Goal: Information Seeking & Learning: Learn about a topic

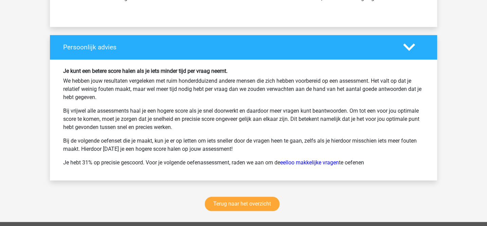
scroll to position [1674, 0]
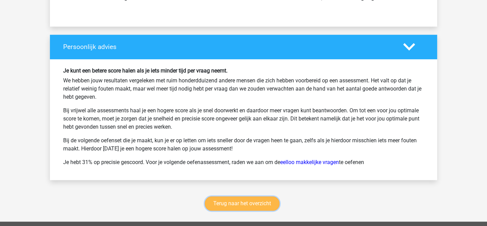
click at [241, 196] on link "Terug naar het overzicht" at bounding box center [242, 203] width 75 height 14
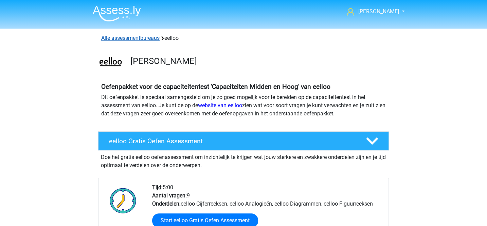
click at [155, 38] on link "Alle assessmentbureaus" at bounding box center [130, 38] width 58 height 6
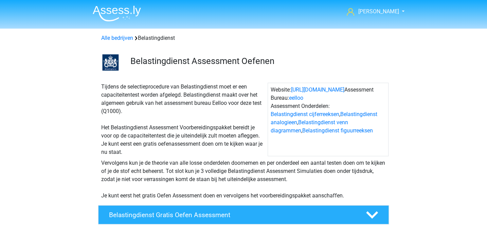
drag, startPoint x: 102, startPoint y: 88, endPoint x: 354, endPoint y: 194, distance: 273.1
click at [354, 194] on div "Tijdens de selectieprocedure van Belastingdienst moet er een capaciteitentest w…" at bounding box center [243, 139] width 323 height 125
copy div "Tijdens de selectieprocedure van Belastingdienst moet er een capaciteitentest w…"
click at [229, 125] on div "Tijdens de selectieprocedure van Belastingdienst moet er een capaciteitentest w…" at bounding box center [183, 119] width 169 height 73
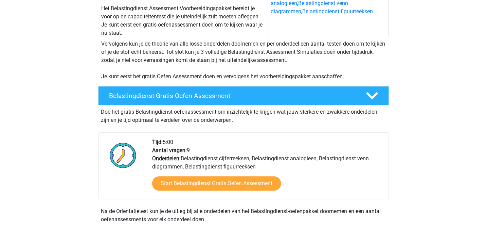
scroll to position [143, 0]
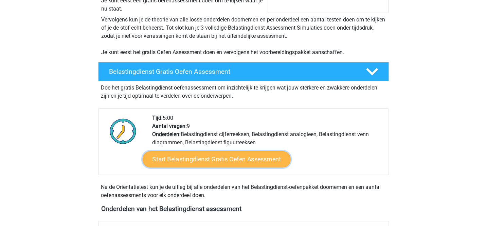
click at [215, 155] on link "Start Belastingdienst Gratis Oefen Assessment" at bounding box center [217, 159] width 148 height 16
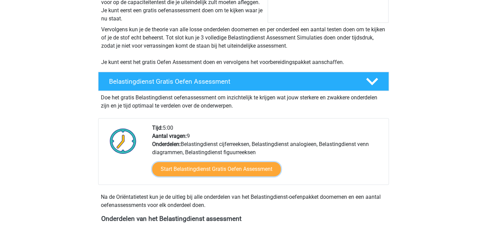
scroll to position [150, 0]
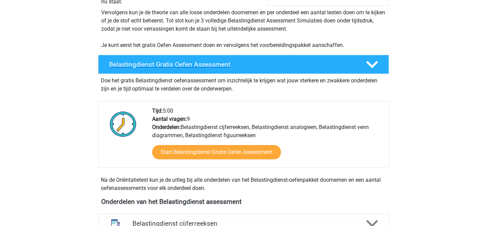
click at [257, 67] on h4 "Belastingdienst Gratis Oefen Assessment" at bounding box center [232, 64] width 246 height 8
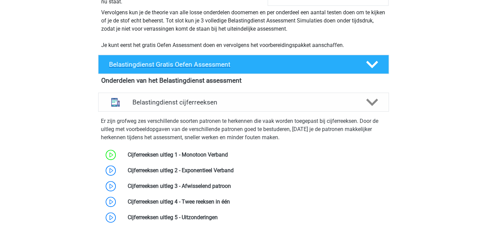
click at [257, 67] on h4 "Belastingdienst Gratis Oefen Assessment" at bounding box center [232, 64] width 246 height 8
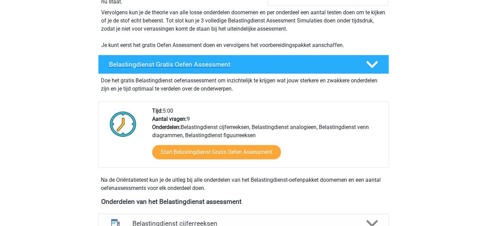
click at [257, 67] on h4 "Belastingdienst Gratis Oefen Assessment" at bounding box center [232, 64] width 246 height 8
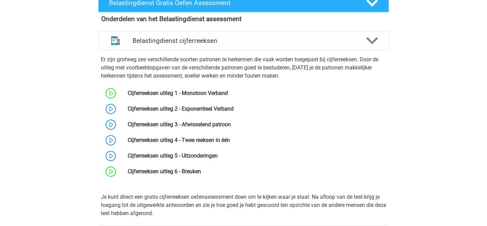
scroll to position [212, 0]
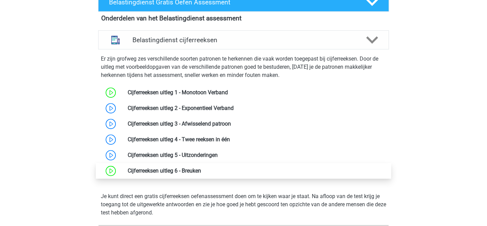
click at [201, 172] on link at bounding box center [201, 170] width 0 height 6
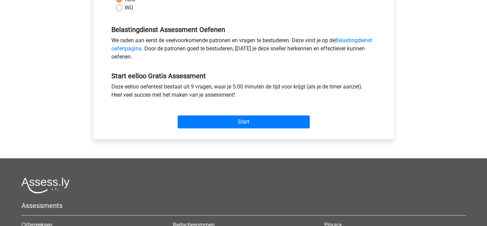
scroll to position [210, 0]
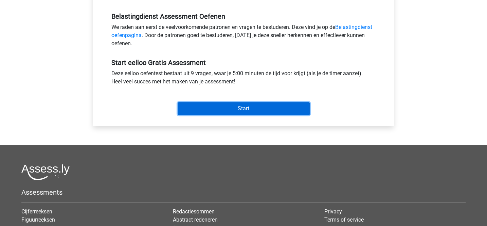
click at [249, 109] on input "Start" at bounding box center [244, 108] width 132 height 13
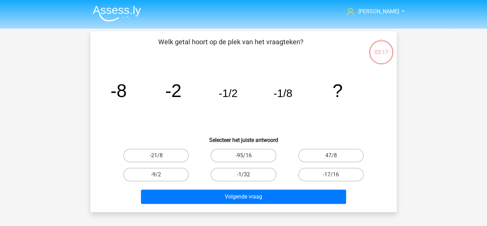
click at [259, 173] on label "-1/32" at bounding box center [244, 174] width 66 height 14
click at [248, 174] on input "-1/32" at bounding box center [246, 176] width 4 height 4
radio input "true"
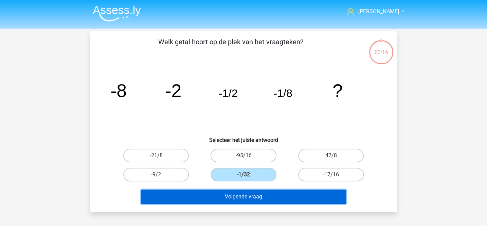
click at [259, 196] on button "Volgende vraag" at bounding box center [244, 196] width 206 height 14
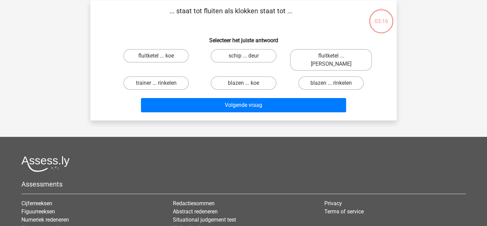
scroll to position [31, 0]
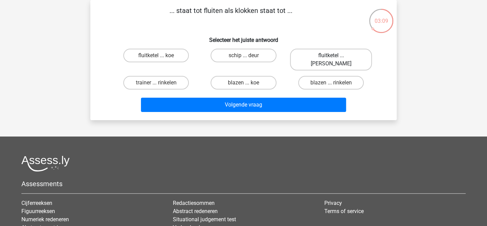
click at [316, 54] on label "fluitketel ... luiden" at bounding box center [331, 60] width 82 height 22
click at [331, 55] on input "fluitketel ... luiden" at bounding box center [333, 57] width 4 height 4
radio input "true"
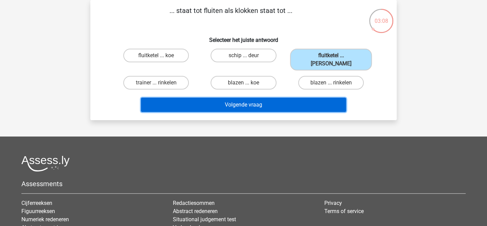
click at [279, 100] on button "Volgende vraag" at bounding box center [244, 104] width 206 height 14
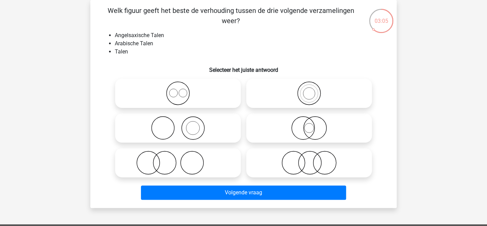
click at [222, 93] on icon at bounding box center [178, 93] width 120 height 24
click at [182, 90] on input "radio" at bounding box center [180, 87] width 4 height 4
radio input "true"
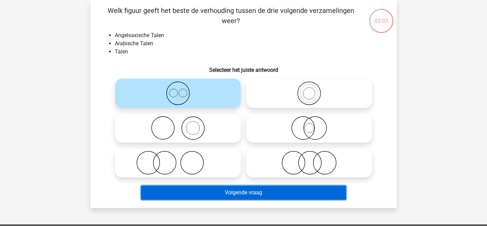
click at [248, 189] on button "Volgende vraag" at bounding box center [244, 192] width 206 height 14
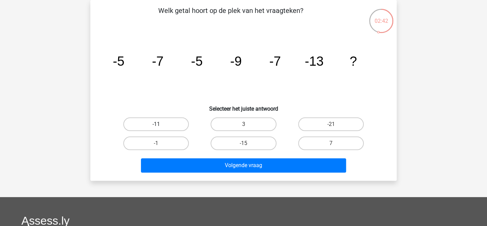
click at [170, 121] on label "-11" at bounding box center [156, 124] width 66 height 14
click at [161, 124] on input "-11" at bounding box center [158, 126] width 4 height 4
radio input "true"
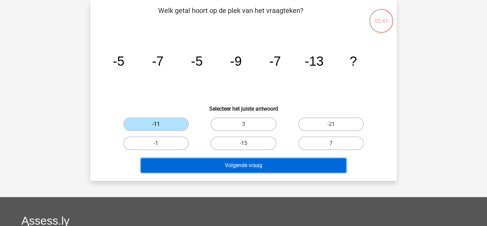
click at [218, 162] on button "Volgende vraag" at bounding box center [244, 165] width 206 height 14
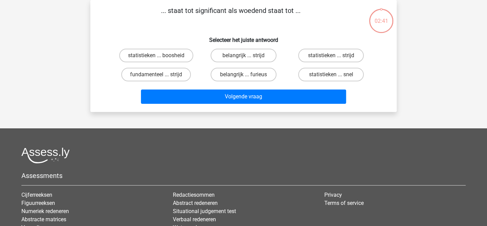
scroll to position [0, 0]
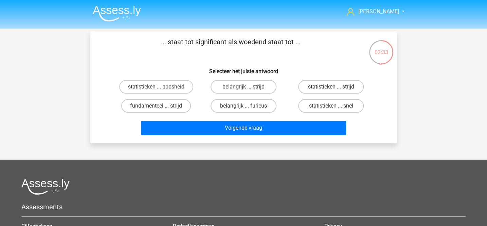
click at [321, 86] on label "statistieken ... strijd" at bounding box center [331, 87] width 66 height 14
click at [331, 87] on input "statistieken ... strijd" at bounding box center [333, 89] width 4 height 4
radio input "true"
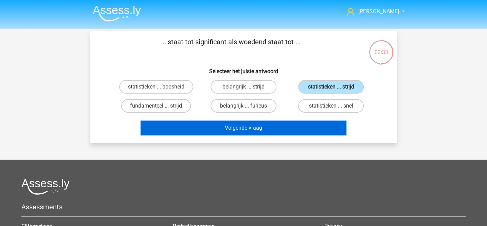
click at [296, 131] on button "Volgende vraag" at bounding box center [244, 128] width 206 height 14
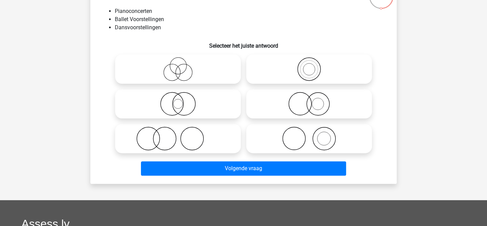
scroll to position [62, 0]
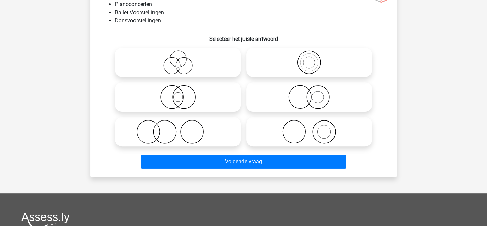
click at [313, 127] on input "radio" at bounding box center [311, 126] width 4 height 4
radio input "true"
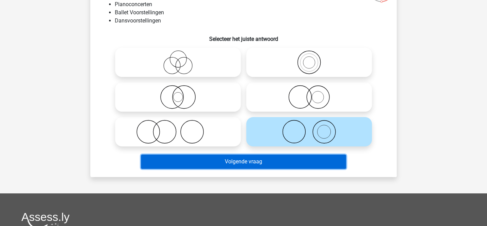
click at [284, 158] on button "Volgende vraag" at bounding box center [244, 161] width 206 height 14
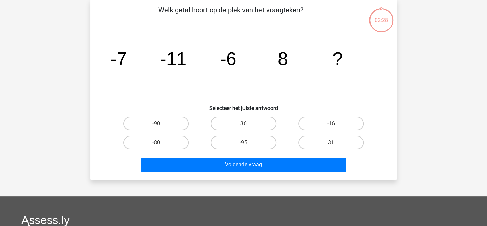
scroll to position [31, 0]
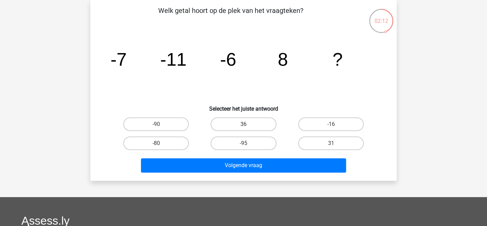
click at [265, 123] on label "36" at bounding box center [244, 124] width 66 height 14
click at [248, 124] on input "36" at bounding box center [246, 126] width 4 height 4
radio input "true"
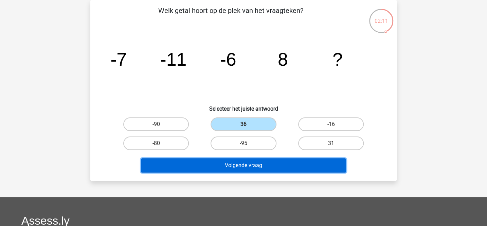
click at [266, 160] on button "Volgende vraag" at bounding box center [244, 165] width 206 height 14
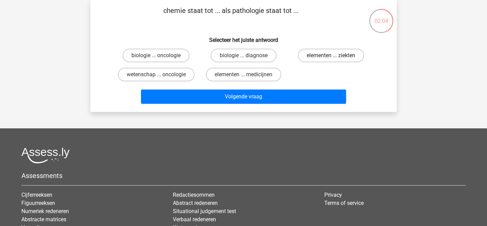
click at [307, 57] on label "elementen ... ziekten" at bounding box center [331, 56] width 66 height 14
click at [331, 57] on input "elementen ... ziekten" at bounding box center [333, 57] width 4 height 4
radio input "true"
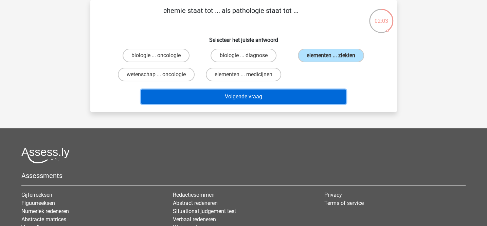
click at [288, 100] on button "Volgende vraag" at bounding box center [244, 96] width 206 height 14
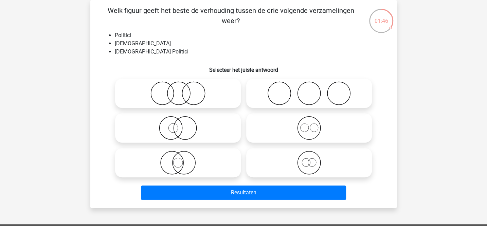
click at [305, 164] on icon at bounding box center [309, 162] width 120 height 24
click at [309, 159] on input "radio" at bounding box center [311, 157] width 4 height 4
radio input "true"
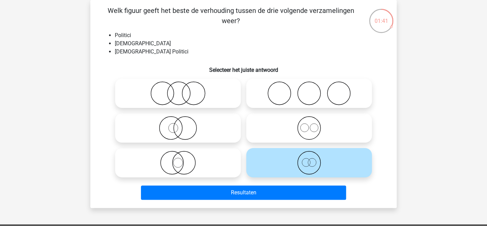
click at [207, 165] on icon at bounding box center [178, 162] width 120 height 24
click at [182, 159] on input "radio" at bounding box center [180, 157] width 4 height 4
radio input "true"
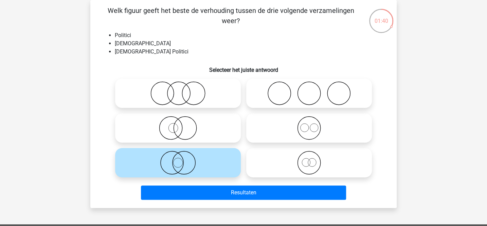
click at [221, 202] on div "Resultaten" at bounding box center [243, 193] width 262 height 17
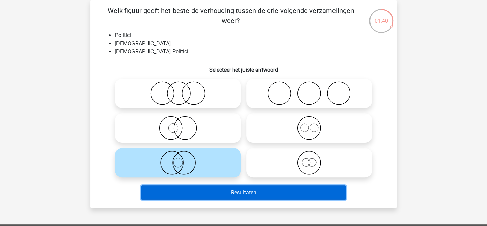
click at [224, 194] on button "Resultaten" at bounding box center [244, 192] width 206 height 14
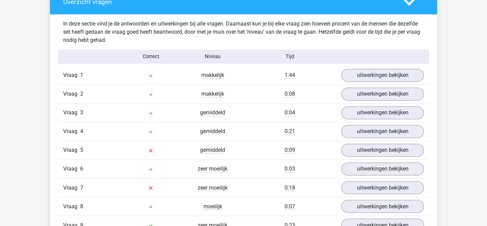
scroll to position [556, 0]
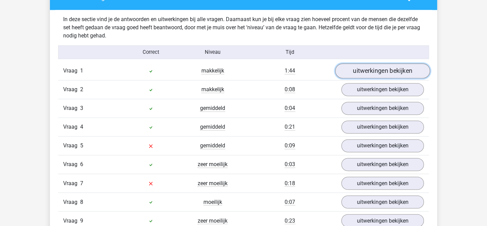
click at [372, 67] on link "uitwerkingen bekijken" at bounding box center [382, 70] width 95 height 15
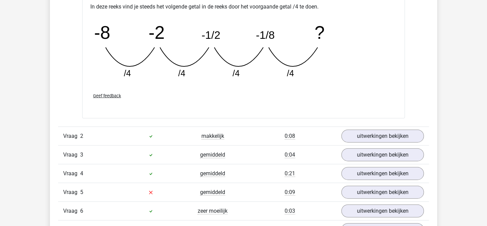
scroll to position [833, 0]
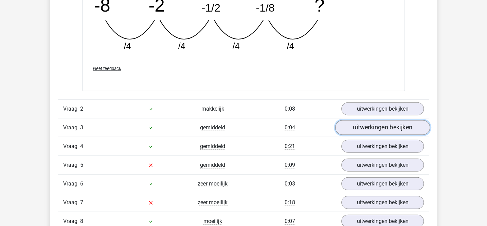
click at [355, 126] on link "uitwerkingen bekijken" at bounding box center [382, 127] width 95 height 15
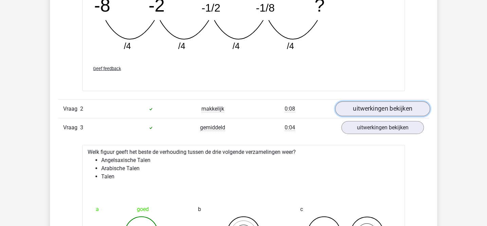
click at [349, 109] on link "uitwerkingen bekijken" at bounding box center [382, 109] width 95 height 15
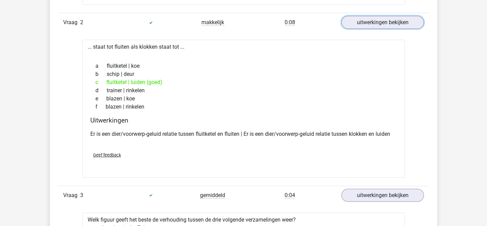
scroll to position [919, 0]
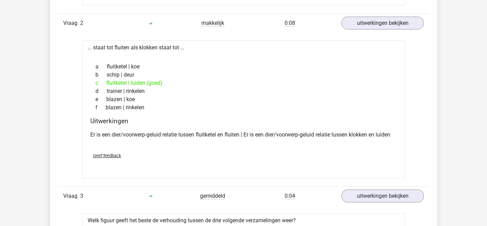
click at [149, 48] on div "... staat tot fluiten als klokken staat tot ... a fluitketel | koe b schip | de…" at bounding box center [243, 108] width 323 height 137
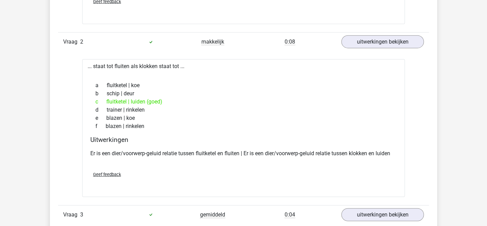
scroll to position [912, 0]
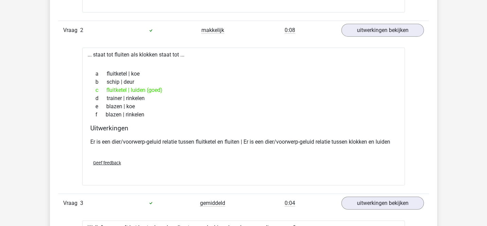
click at [143, 90] on div "c fluitketel | luiden (goed)" at bounding box center [243, 90] width 306 height 8
copy div "c"
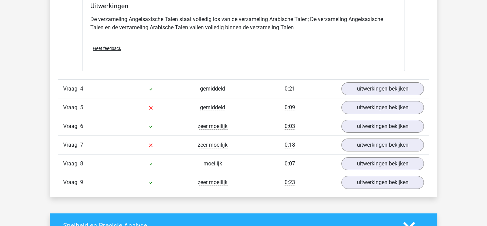
scroll to position [1316, 0]
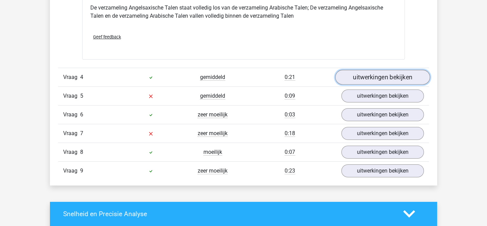
click at [359, 73] on link "uitwerkingen bekijken" at bounding box center [382, 77] width 95 height 15
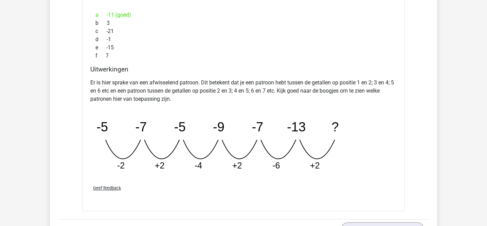
scroll to position [1499, 0]
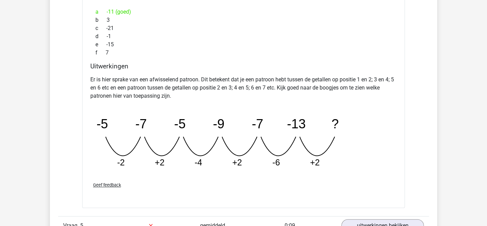
click at [247, 84] on p "Er is hier sprake van een afwisselend patroon. Dit betekent dat je een patroon …" at bounding box center [243, 87] width 306 height 24
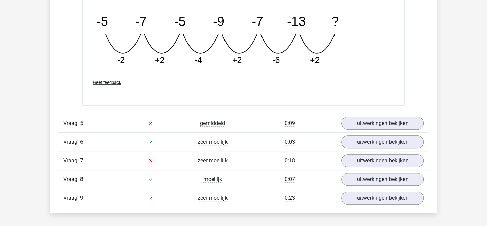
scroll to position [1629, 0]
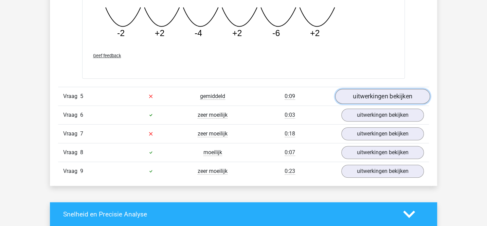
click at [352, 92] on link "uitwerkingen bekijken" at bounding box center [382, 96] width 95 height 15
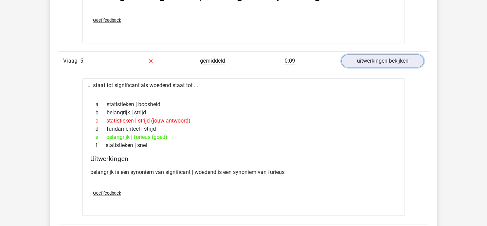
scroll to position [1664, 0]
drag, startPoint x: 94, startPoint y: 83, endPoint x: 164, endPoint y: 139, distance: 90.1
click at [164, 139] on div "... staat tot significant als woedend staat tot ... a statistieken | boosheid b…" at bounding box center [243, 146] width 323 height 137
copy div "staat tot significant als woedend staat tot ... a statistieken | boosheid b bel…"
click at [223, 120] on div "c statistieken | strijd (jouw antwoord)" at bounding box center [243, 120] width 306 height 8
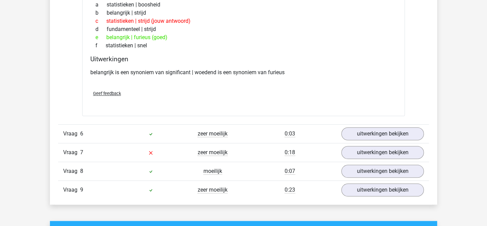
scroll to position [1764, 0]
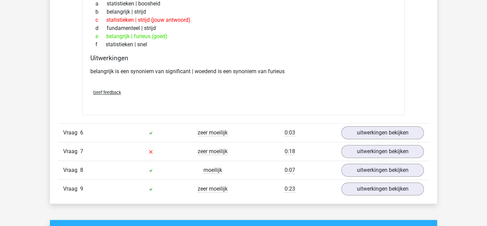
click at [224, 67] on p "belangrijk is een synoniem van significant | woedend is een synoniem van furieus" at bounding box center [243, 71] width 306 height 8
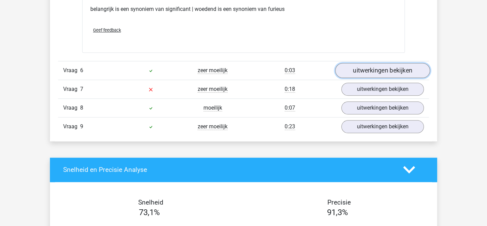
click at [346, 68] on link "uitwerkingen bekijken" at bounding box center [382, 70] width 95 height 15
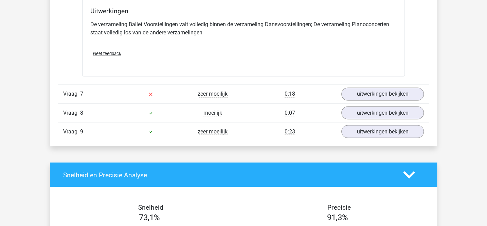
scroll to position [2082, 0]
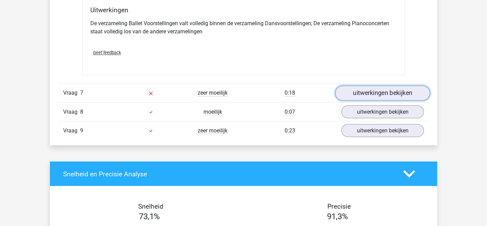
click at [348, 91] on link "uitwerkingen bekijken" at bounding box center [382, 93] width 95 height 15
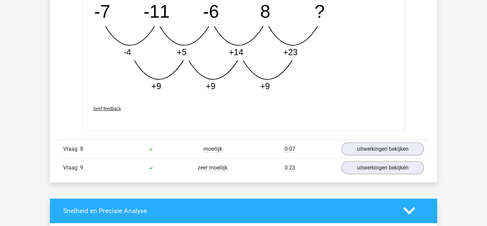
scroll to position [2397, 0]
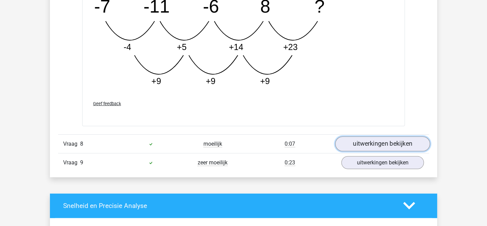
click at [355, 136] on link "uitwerkingen bekijken" at bounding box center [382, 143] width 95 height 15
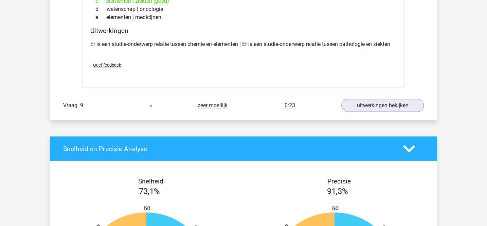
scroll to position [2600, 0]
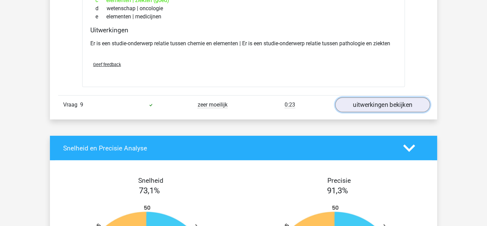
click at [350, 102] on link "uitwerkingen bekijken" at bounding box center [382, 104] width 95 height 15
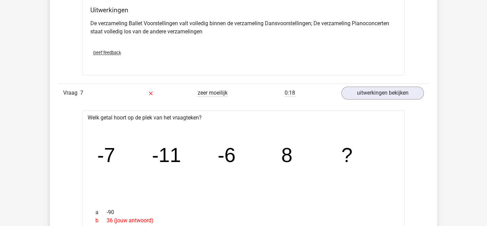
scroll to position [2049, 0]
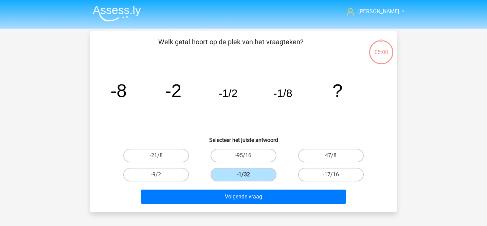
scroll to position [31, 0]
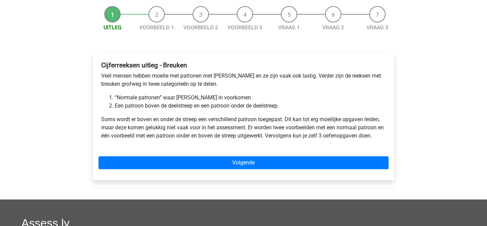
scroll to position [64, 0]
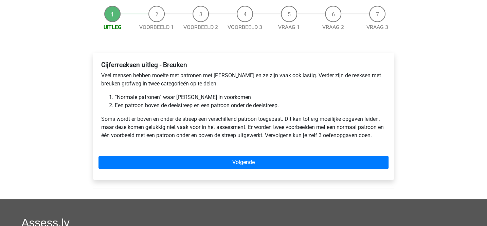
click at [208, 110] on div "Cijferreeksen uitleg - Breuken Veel mensen hebben moeite met patronen met breuk…" at bounding box center [244, 102] width 290 height 89
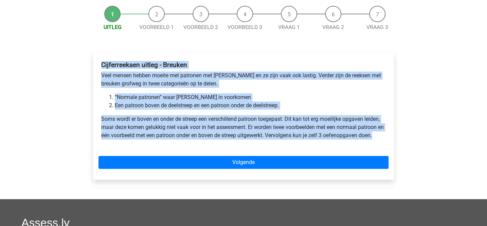
drag, startPoint x: 102, startPoint y: 64, endPoint x: 384, endPoint y: 138, distance: 291.2
click at [384, 138] on div "Cijferreeksen uitleg - Breuken Veel mensen hebben moeite met patronen met breuk…" at bounding box center [244, 102] width 290 height 89
copy div "Cijferreeksen uitleg - Breuken Veel mensen hebben moeite met patronen met breuk…"
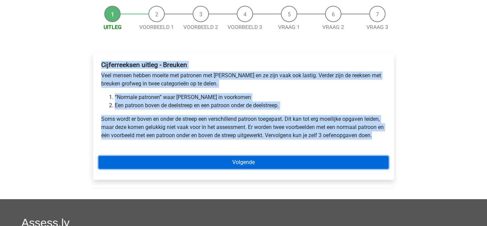
click at [223, 161] on link "Volgende" at bounding box center [244, 162] width 290 height 13
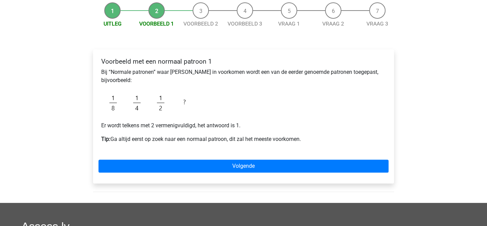
scroll to position [69, 0]
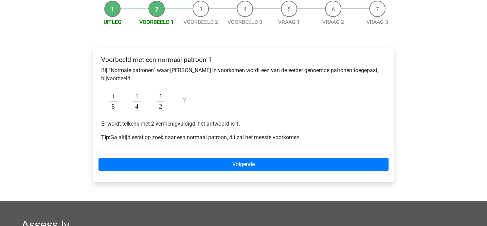
drag, startPoint x: 102, startPoint y: 60, endPoint x: 311, endPoint y: 138, distance: 222.9
click at [311, 138] on div "Voorbeeld met een normaal patroon 1 Bij “Normale patronen” waar breuken in voor…" at bounding box center [244, 101] width 290 height 96
copy div "Voorbeeld met een normaal patroon 1 Bij “Normale patronen” waar breuken in voor…"
click at [233, 103] on div "Voorbeeld met een normaal patroon 1 Bij “Normale patronen” waar breuken in voor…" at bounding box center [244, 101] width 290 height 96
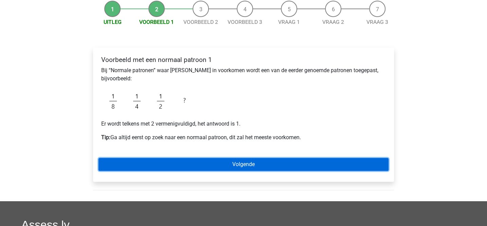
click at [236, 164] on link "Volgende" at bounding box center [244, 164] width 290 height 13
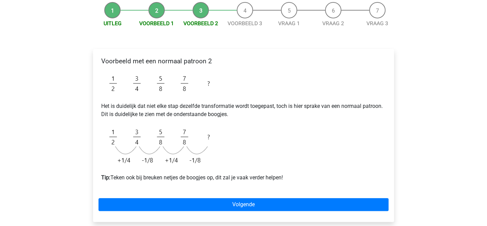
scroll to position [69, 0]
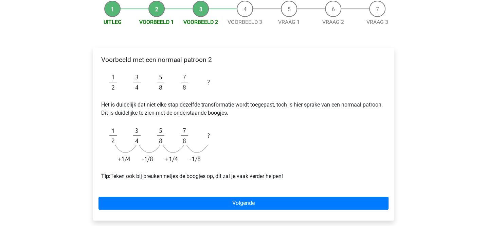
drag, startPoint x: 101, startPoint y: 60, endPoint x: 300, endPoint y: 184, distance: 234.8
click at [300, 184] on div "Voorbeeld met een normaal patroon 2 Het is duidelijk dat niet elke stap dezelfd…" at bounding box center [244, 120] width 290 height 135
copy div "Voorbeeld met een normaal patroon 2 Het is duidelijk dat niet elke stap dezelfd…"
click at [268, 121] on div "Voorbeeld met een normaal patroon 2 Het is duidelijk dat niet elke stap dezelfd…" at bounding box center [244, 120] width 290 height 135
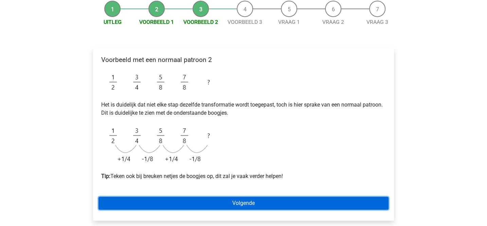
click at [247, 205] on link "Volgende" at bounding box center [244, 202] width 290 height 13
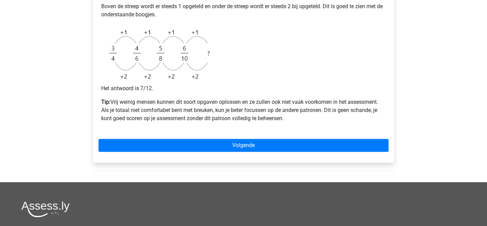
scroll to position [260, 0]
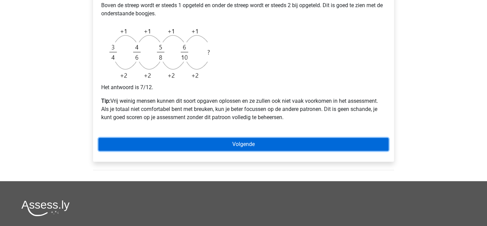
click at [248, 143] on link "Volgende" at bounding box center [244, 144] width 290 height 13
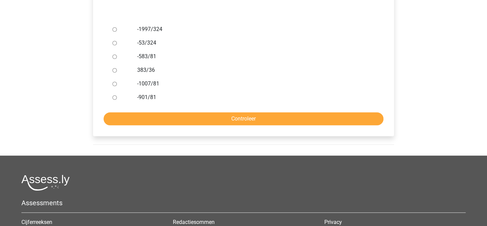
scroll to position [5, 0]
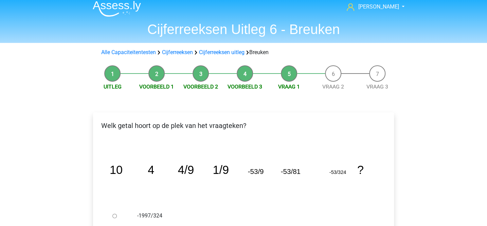
click at [244, 78] on li "Voorbeeld 3" at bounding box center [245, 77] width 44 height 25
click at [244, 87] on link "Voorbeeld 3" at bounding box center [245, 86] width 35 height 6
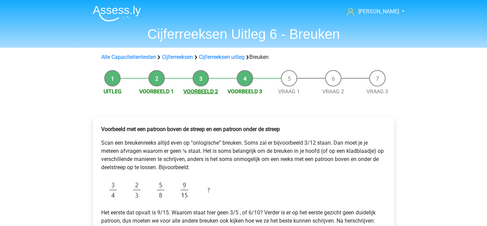
click at [212, 90] on link "Voorbeeld 2" at bounding box center [200, 91] width 35 height 6
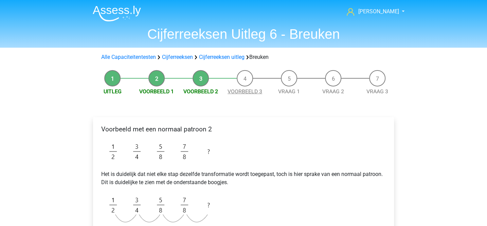
click at [243, 94] on link "Voorbeeld 3" at bounding box center [245, 91] width 35 height 6
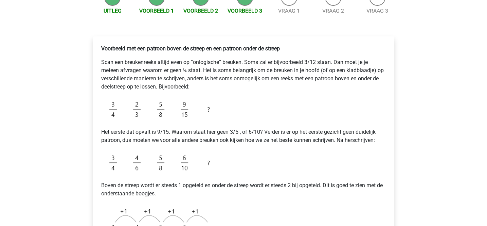
scroll to position [69, 0]
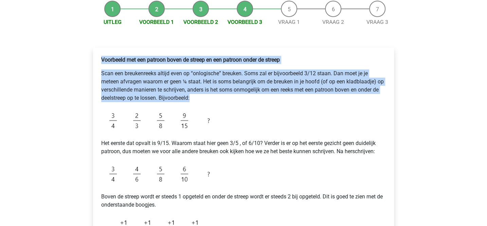
drag, startPoint x: 101, startPoint y: 60, endPoint x: 206, endPoint y: 103, distance: 112.7
click at [206, 103] on div "Voorbeeld met een patroon boven de streep en een patroon onder de streep Scan e…" at bounding box center [244, 186] width 290 height 267
copy div "Voorbeeld met een patroon boven de streep en een patroon onder de streep Scan e…"
click at [207, 106] on div "Voorbeeld met een patroon boven de streep en een patroon onder de streep Scan e…" at bounding box center [244, 186] width 290 height 267
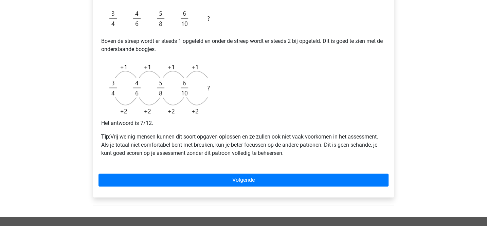
scroll to position [227, 0]
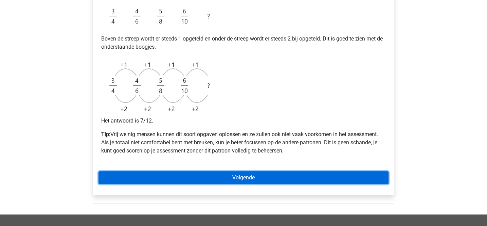
click at [247, 179] on link "Volgende" at bounding box center [244, 177] width 290 height 13
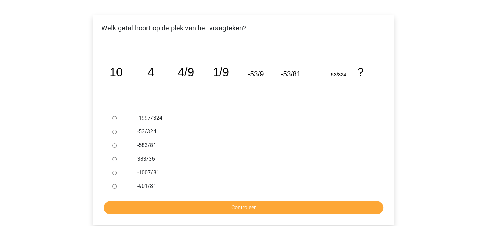
scroll to position [107, 0]
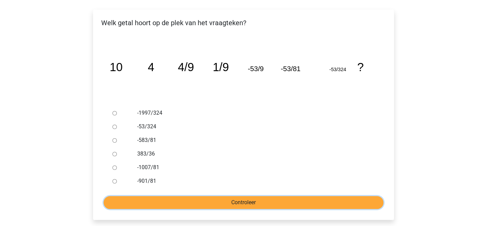
click at [256, 205] on input "Controleer" at bounding box center [244, 202] width 280 height 13
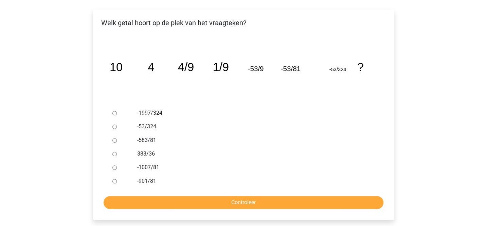
click at [244, 120] on div "-53/324" at bounding box center [254, 127] width 245 height 14
click at [113, 168] on input "-1007/81" at bounding box center [114, 167] width 4 height 4
radio input "true"
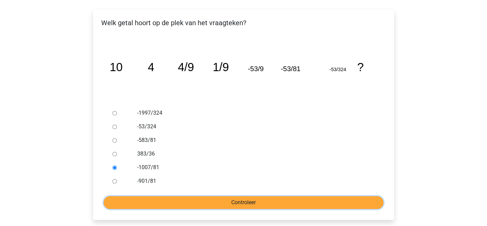
click at [181, 202] on input "Controleer" at bounding box center [244, 202] width 280 height 13
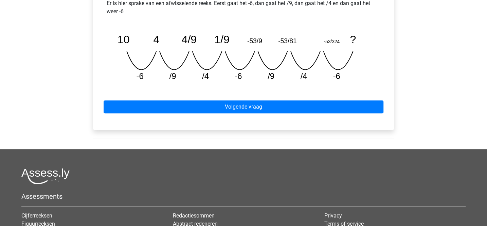
scroll to position [337, 0]
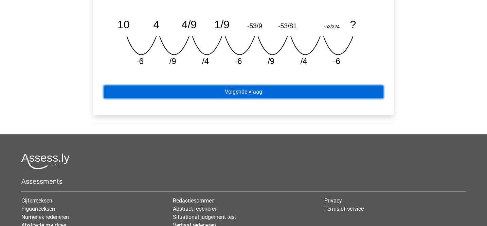
click at [235, 88] on link "Volgende vraag" at bounding box center [244, 91] width 280 height 13
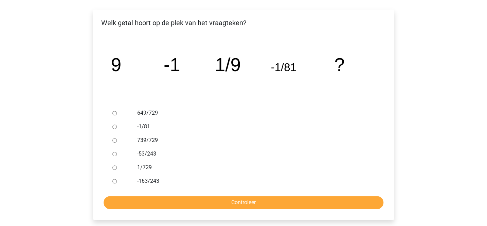
scroll to position [122, 0]
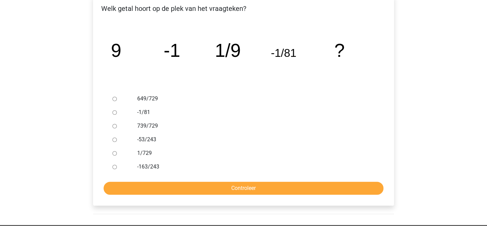
click at [115, 153] on input "1/729" at bounding box center [114, 153] width 4 height 4
radio input "true"
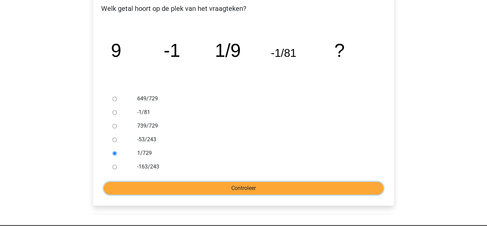
click at [172, 185] on input "Controleer" at bounding box center [244, 187] width 280 height 13
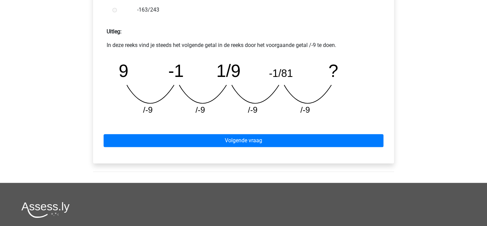
scroll to position [298, 0]
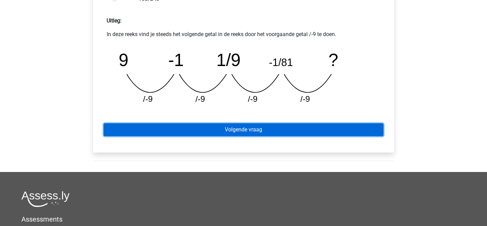
click at [203, 132] on link "Volgende vraag" at bounding box center [244, 129] width 280 height 13
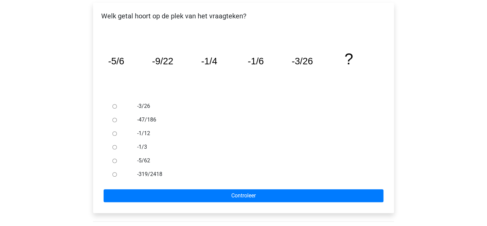
scroll to position [114, 0]
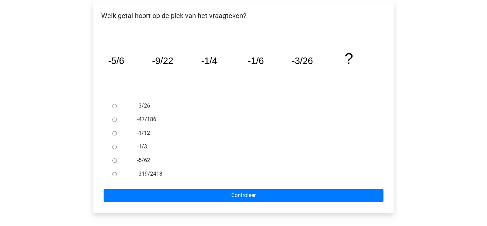
click at [114, 106] on input "-3/26" at bounding box center [114, 106] width 4 height 4
radio input "true"
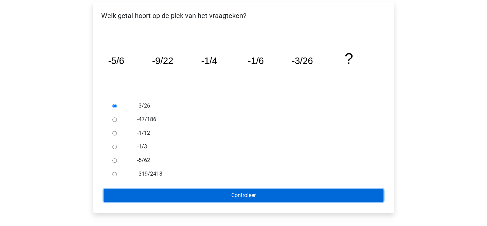
click at [194, 197] on input "Controleer" at bounding box center [244, 195] width 280 height 13
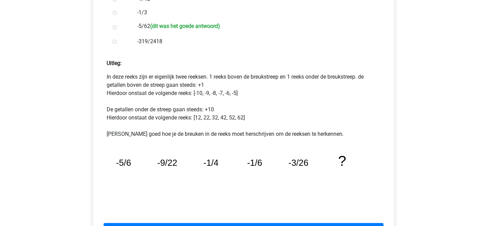
scroll to position [258, 0]
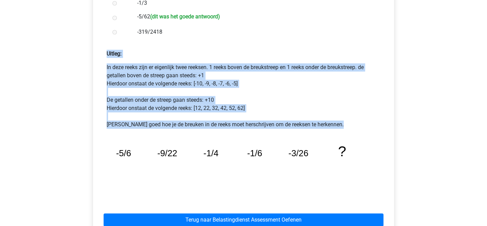
drag, startPoint x: 107, startPoint y: 56, endPoint x: 337, endPoint y: 132, distance: 241.9
click at [337, 132] on div "Uitleg: In deze reeks zijn er eigenlijk twee reeksen. 1 reeks boven de breukstr…" at bounding box center [244, 122] width 290 height 156
copy div "Uitleg: In deze reeks zijn er eigenlijk twee reeksen. 1 reeks boven de breukstr…"
click at [256, 105] on p "In deze reeks zijn er eigenlijk twee reeksen. 1 reeks boven de breukstreep en 1…" at bounding box center [244, 95] width 274 height 65
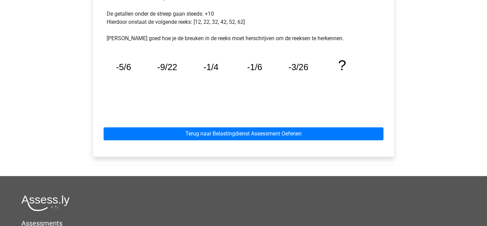
scroll to position [349, 0]
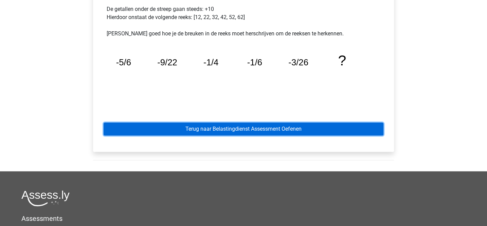
click at [245, 128] on link "Terug naar Belastingdienst Assessment Oefenen" at bounding box center [244, 128] width 280 height 13
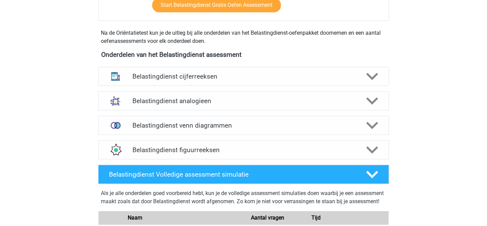
scroll to position [313, 0]
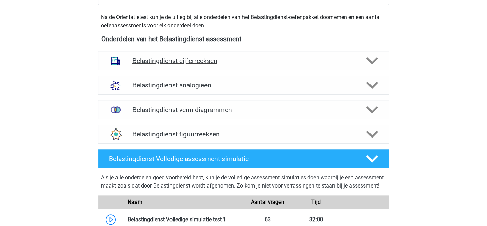
click at [276, 59] on h4 "Belastingdienst cijferreeksen" at bounding box center [243, 61] width 223 height 8
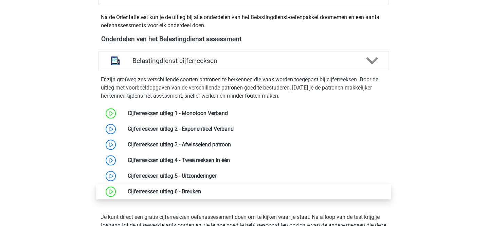
click at [201, 189] on link at bounding box center [201, 191] width 0 height 6
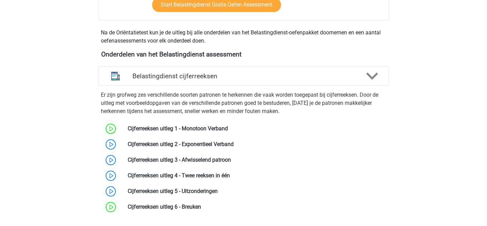
scroll to position [305, 0]
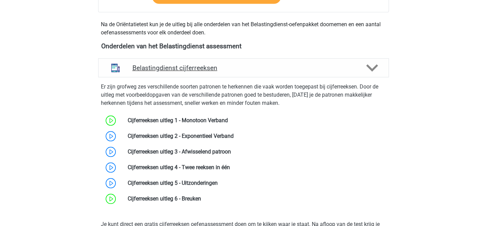
click at [146, 70] on h4 "Belastingdienst cijferreeksen" at bounding box center [243, 68] width 223 height 8
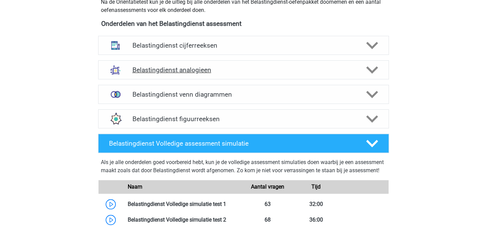
scroll to position [327, 0]
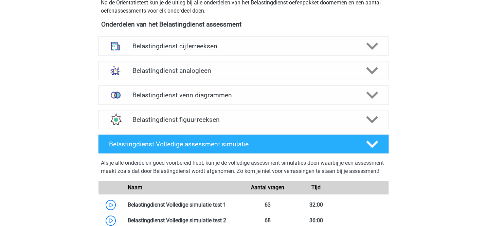
click at [279, 49] on h4 "Belastingdienst cijferreeksen" at bounding box center [243, 46] width 223 height 8
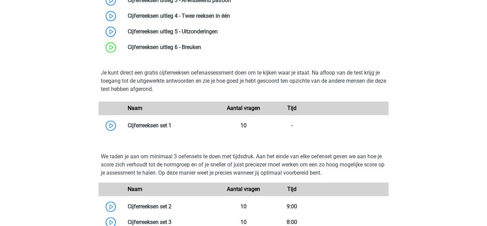
scroll to position [456, 0]
click at [172, 125] on link at bounding box center [172, 125] width 0 height 6
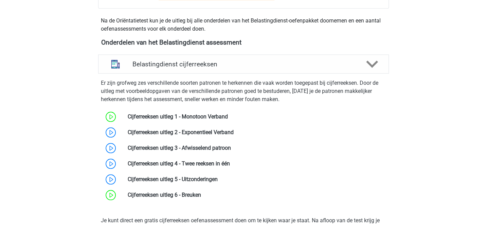
scroll to position [315, 0]
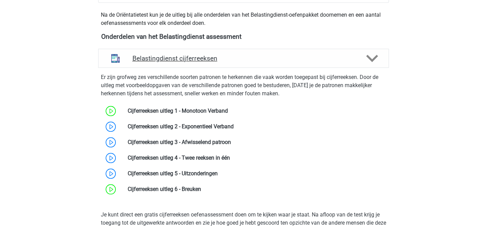
click at [141, 67] on div "Belastingdienst cijferreeksen" at bounding box center [243, 58] width 291 height 19
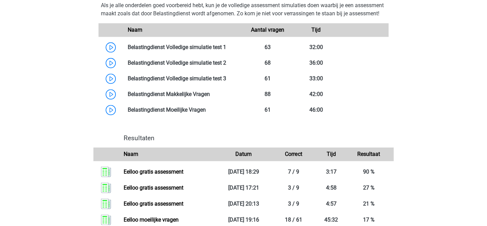
scroll to position [490, 0]
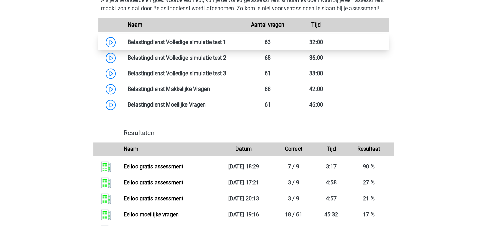
click at [226, 45] on link at bounding box center [226, 42] width 0 height 6
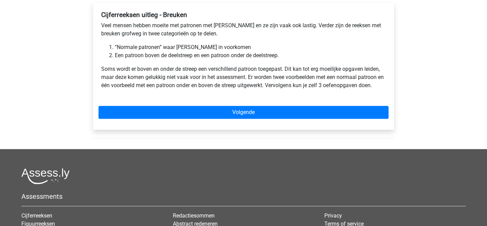
scroll to position [143, 0]
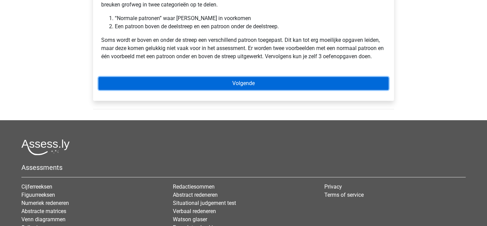
click at [225, 86] on link "Volgende" at bounding box center [244, 83] width 290 height 13
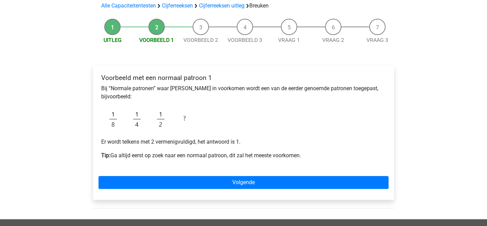
scroll to position [67, 0]
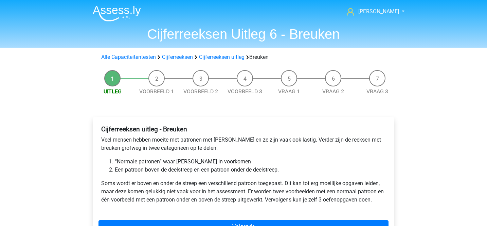
scroll to position [143, 0]
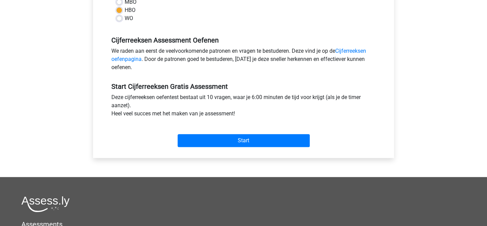
scroll to position [189, 0]
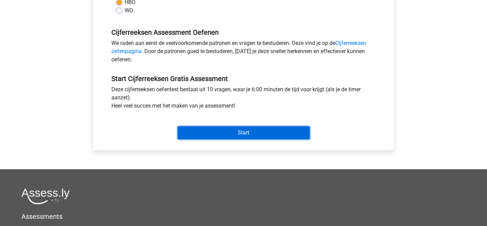
click at [224, 133] on input "Start" at bounding box center [244, 132] width 132 height 13
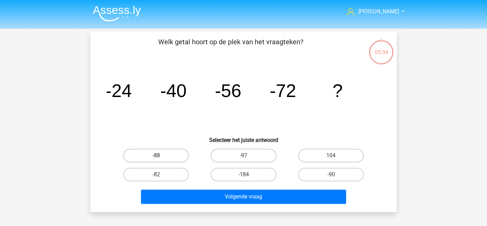
click at [173, 157] on label "-88" at bounding box center [156, 155] width 66 height 14
click at [161, 157] on input "-88" at bounding box center [158, 157] width 4 height 4
radio input "true"
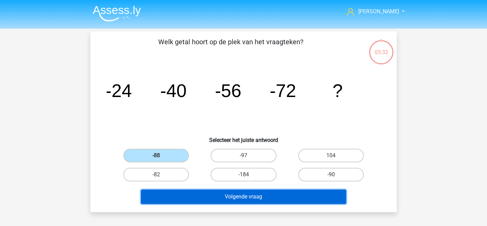
click at [212, 197] on button "Volgende vraag" at bounding box center [244, 196] width 206 height 14
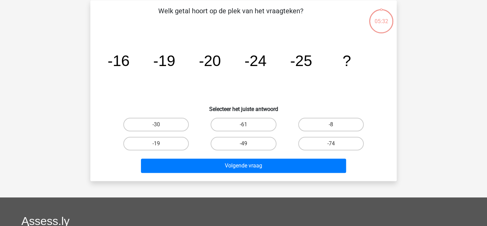
scroll to position [31, 0]
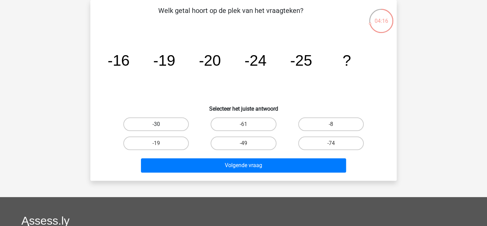
click at [176, 119] on label "-30" at bounding box center [156, 124] width 66 height 14
click at [161, 124] on input "-30" at bounding box center [158, 126] width 4 height 4
radio input "true"
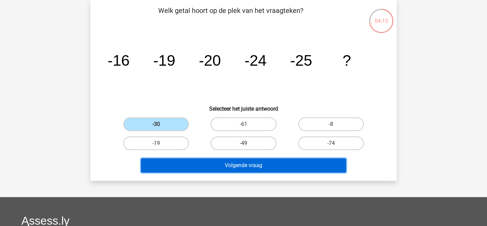
click at [254, 168] on button "Volgende vraag" at bounding box center [244, 165] width 206 height 14
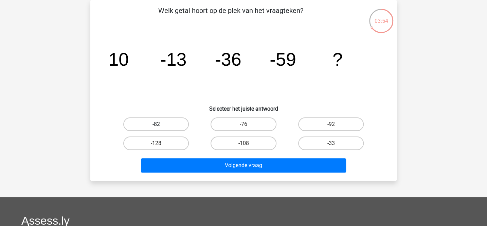
click at [155, 126] on label "-82" at bounding box center [156, 124] width 66 height 14
click at [156, 126] on input "-82" at bounding box center [158, 126] width 4 height 4
radio input "true"
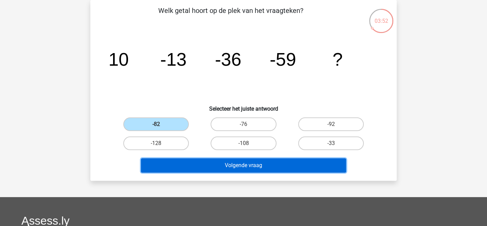
click at [219, 167] on button "Volgende vraag" at bounding box center [244, 165] width 206 height 14
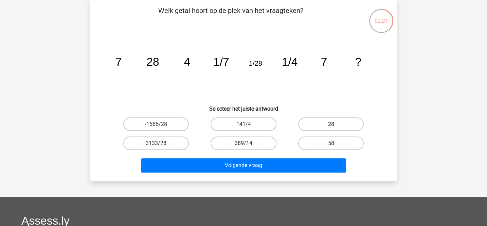
click at [312, 124] on label "28" at bounding box center [331, 124] width 66 height 14
click at [331, 124] on input "28" at bounding box center [333, 126] width 4 height 4
radio input "true"
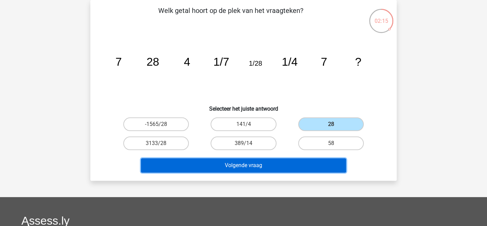
click at [293, 161] on button "Volgende vraag" at bounding box center [244, 165] width 206 height 14
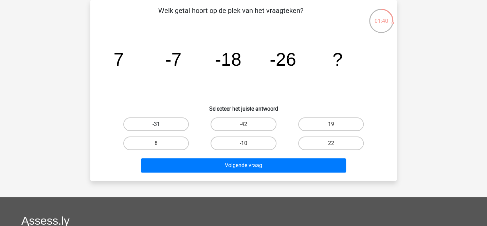
click at [176, 122] on label "-31" at bounding box center [156, 124] width 66 height 14
click at [161, 124] on input "-31" at bounding box center [158, 126] width 4 height 4
radio input "true"
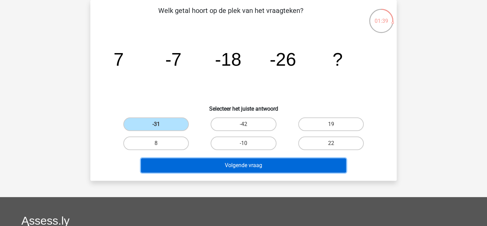
click at [210, 167] on button "Volgende vraag" at bounding box center [244, 165] width 206 height 14
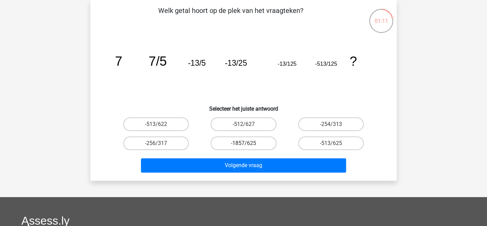
click at [266, 145] on label "-1857/625" at bounding box center [244, 143] width 66 height 14
click at [248, 145] on input "-1857/625" at bounding box center [246, 145] width 4 height 4
radio input "true"
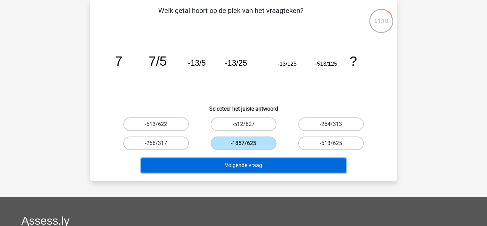
click at [267, 161] on button "Volgende vraag" at bounding box center [244, 165] width 206 height 14
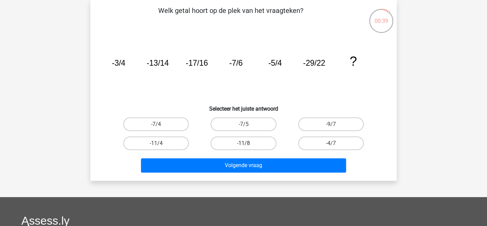
click at [264, 141] on label "-11/8" at bounding box center [244, 143] width 66 height 14
click at [248, 143] on input "-11/8" at bounding box center [246, 145] width 4 height 4
radio input "true"
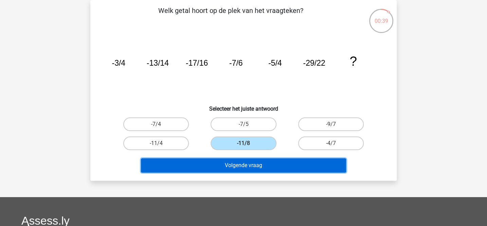
click at [266, 163] on button "Volgende vraag" at bounding box center [244, 165] width 206 height 14
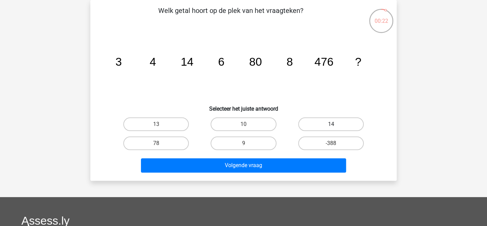
click at [318, 127] on label "14" at bounding box center [331, 124] width 66 height 14
click at [331, 127] on input "14" at bounding box center [333, 126] width 4 height 4
radio input "true"
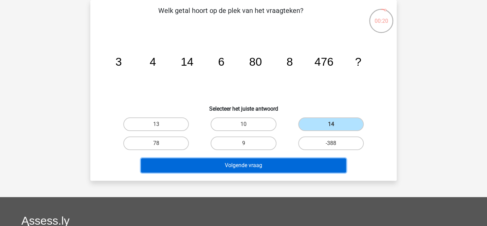
click at [264, 164] on button "Volgende vraag" at bounding box center [244, 165] width 206 height 14
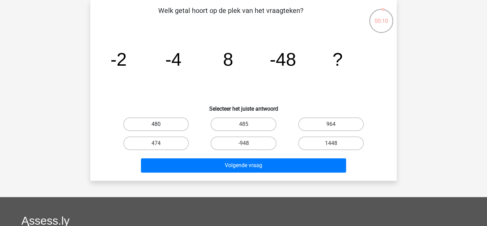
click at [181, 122] on label "480" at bounding box center [156, 124] width 66 height 14
click at [161, 124] on input "480" at bounding box center [158, 126] width 4 height 4
radio input "true"
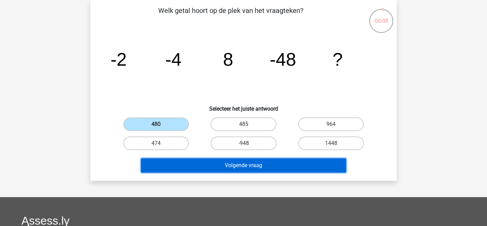
click at [210, 168] on button "Volgende vraag" at bounding box center [244, 165] width 206 height 14
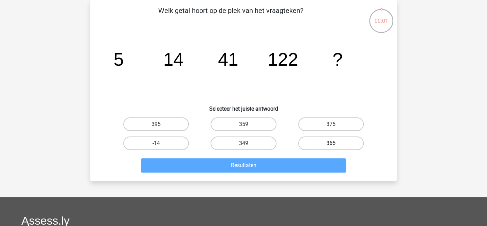
click at [310, 145] on label "365" at bounding box center [331, 143] width 66 height 14
click at [331, 145] on input "365" at bounding box center [333, 145] width 4 height 4
radio input "true"
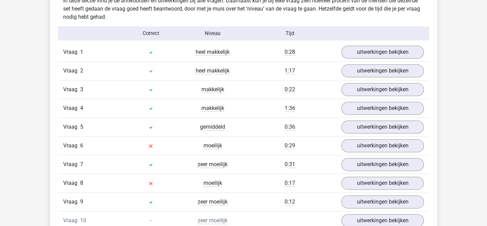
scroll to position [408, 0]
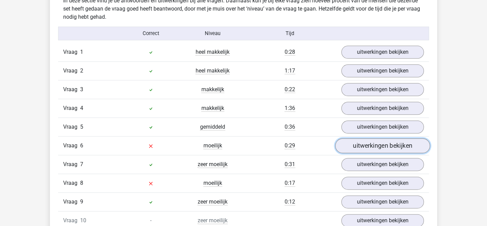
click at [343, 143] on link "uitwerkingen bekijken" at bounding box center [382, 145] width 95 height 15
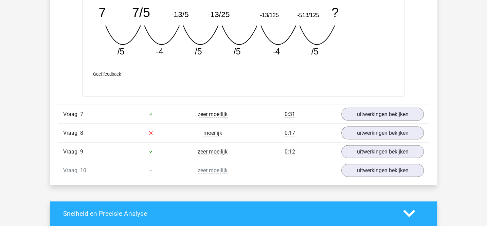
scroll to position [771, 0]
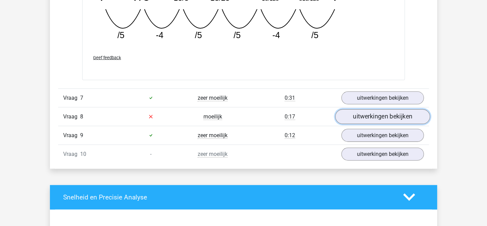
click at [355, 116] on link "uitwerkingen bekijken" at bounding box center [382, 116] width 95 height 15
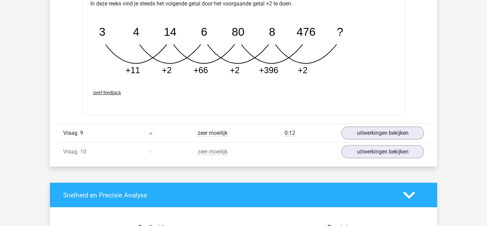
scroll to position [1115, 0]
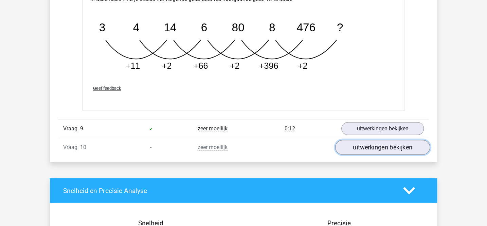
click at [361, 148] on link "uitwerkingen bekijken" at bounding box center [382, 147] width 95 height 15
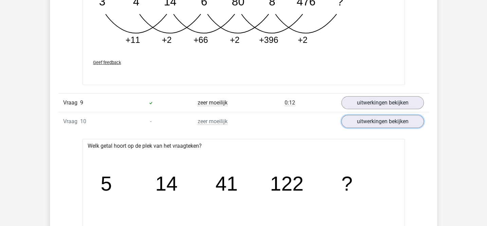
scroll to position [1073, 0]
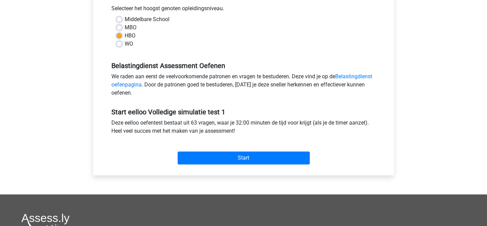
scroll to position [165, 0]
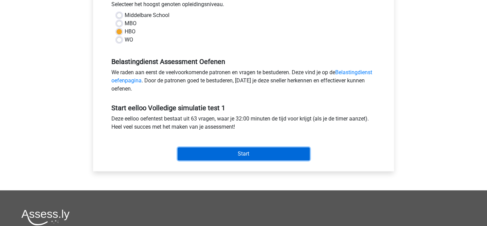
click at [230, 156] on input "Start" at bounding box center [244, 153] width 132 height 13
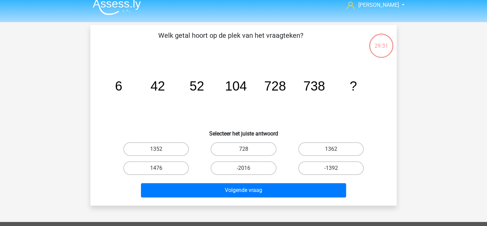
scroll to position [7, 0]
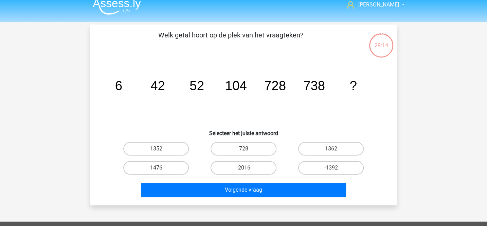
click at [165, 170] on label "1476" at bounding box center [156, 168] width 66 height 14
click at [161, 170] on input "1476" at bounding box center [158, 169] width 4 height 4
radio input "true"
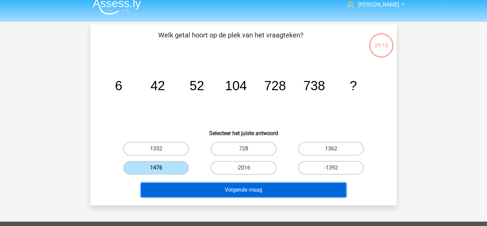
click at [212, 188] on button "Volgende vraag" at bounding box center [244, 189] width 206 height 14
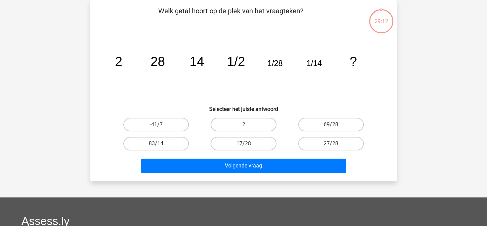
scroll to position [31, 0]
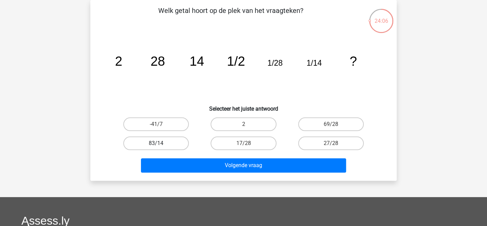
click at [179, 144] on label "83/14" at bounding box center [156, 143] width 66 height 14
click at [161, 144] on input "83/14" at bounding box center [158, 145] width 4 height 4
radio input "true"
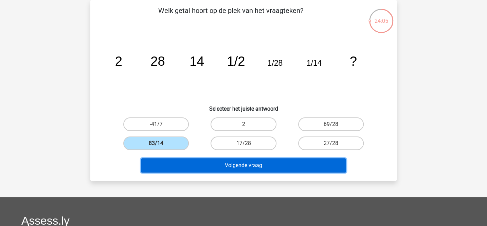
click at [203, 164] on button "Volgende vraag" at bounding box center [244, 165] width 206 height 14
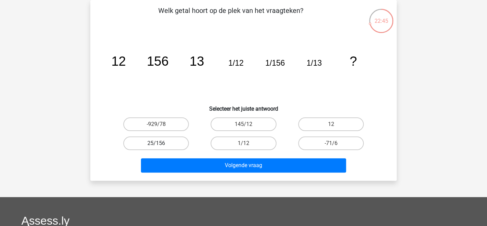
click at [179, 144] on label "25/156" at bounding box center [156, 143] width 66 height 14
click at [161, 144] on input "25/156" at bounding box center [158, 145] width 4 height 4
radio input "true"
click at [181, 122] on label "-929/78" at bounding box center [156, 124] width 66 height 14
click at [161, 124] on input "-929/78" at bounding box center [158, 126] width 4 height 4
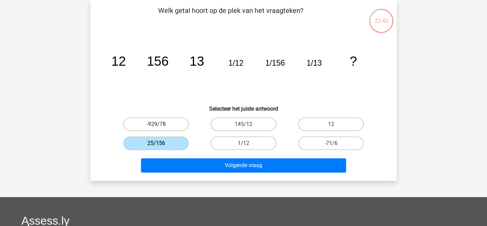
radio input "true"
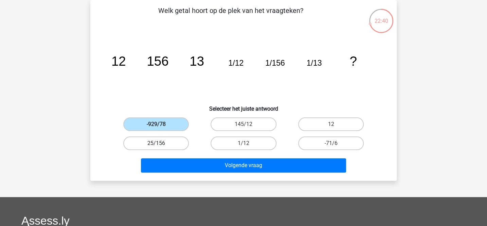
click at [181, 142] on label "25/156" at bounding box center [156, 143] width 66 height 14
click at [161, 143] on input "25/156" at bounding box center [158, 145] width 4 height 4
radio input "true"
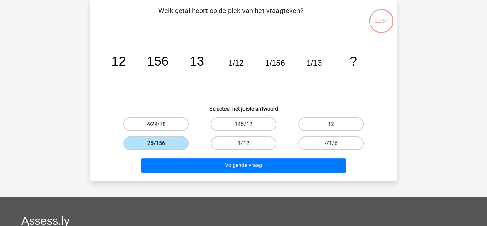
click at [236, 143] on label "1/12" at bounding box center [244, 143] width 66 height 14
click at [244, 143] on input "1/12" at bounding box center [246, 145] width 4 height 4
radio input "true"
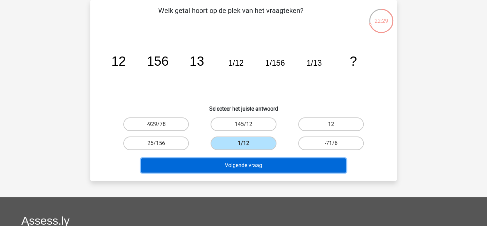
click at [268, 165] on button "Volgende vraag" at bounding box center [244, 165] width 206 height 14
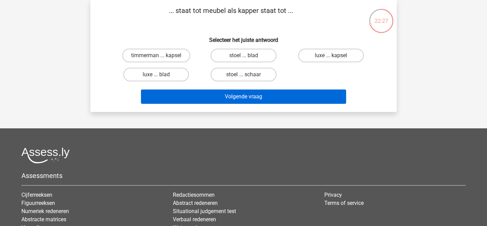
scroll to position [0, 0]
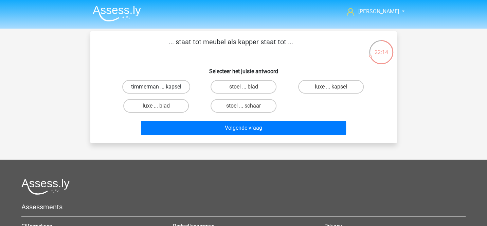
click at [183, 86] on label "timmerman ... kapsel" at bounding box center [156, 87] width 68 height 14
click at [161, 87] on input "timmerman ... kapsel" at bounding box center [158, 89] width 4 height 4
radio input "true"
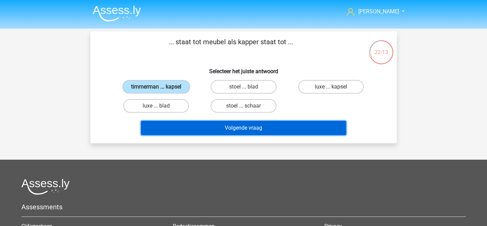
click at [222, 126] on button "Volgende vraag" at bounding box center [244, 128] width 206 height 14
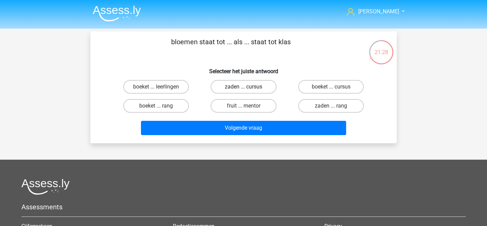
click at [253, 87] on label "zaden ... cursus" at bounding box center [244, 87] width 66 height 14
click at [248, 87] on input "zaden ... cursus" at bounding box center [246, 89] width 4 height 4
radio input "true"
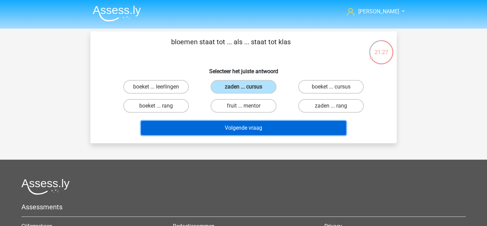
click at [252, 125] on button "Volgende vraag" at bounding box center [244, 128] width 206 height 14
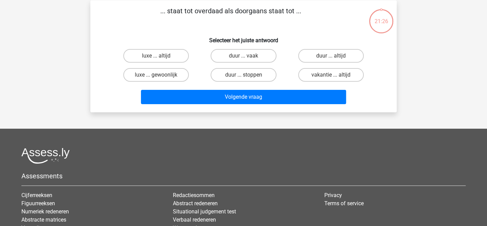
scroll to position [31, 0]
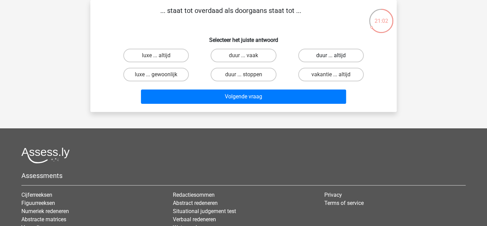
click at [313, 54] on label "duur ... altijd" at bounding box center [331, 56] width 66 height 14
click at [331, 55] on input "duur ... altijd" at bounding box center [333, 57] width 4 height 4
radio input "true"
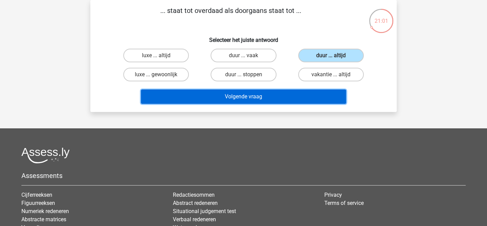
click at [281, 93] on button "Volgende vraag" at bounding box center [244, 96] width 206 height 14
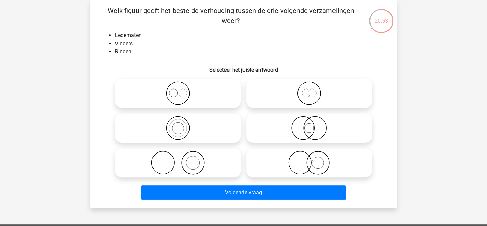
click at [129, 36] on li "Ledematen" at bounding box center [250, 35] width 271 height 8
copy li "Ledematen"
click at [305, 165] on icon at bounding box center [309, 162] width 120 height 24
click at [309, 159] on input "radio" at bounding box center [311, 157] width 4 height 4
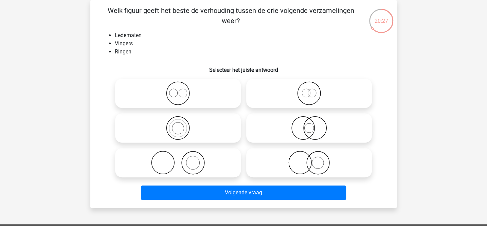
radio input "true"
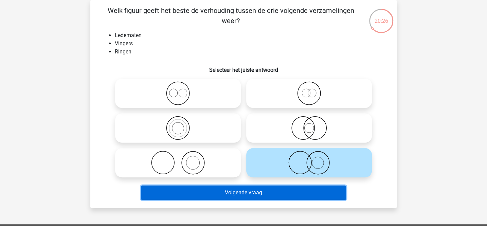
click at [289, 196] on button "Volgende vraag" at bounding box center [244, 192] width 206 height 14
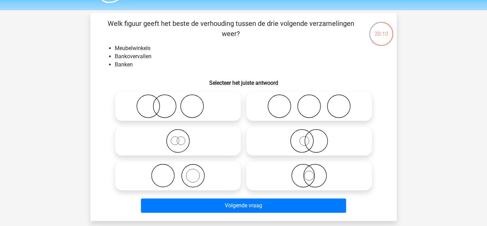
scroll to position [19, 0]
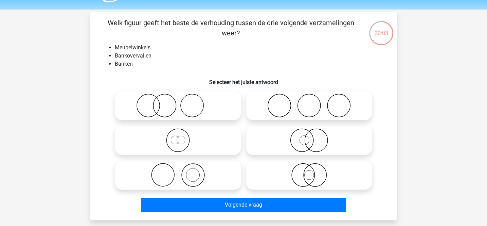
click at [278, 140] on icon at bounding box center [309, 140] width 120 height 24
click at [309, 137] on input "radio" at bounding box center [311, 134] width 4 height 4
radio input "true"
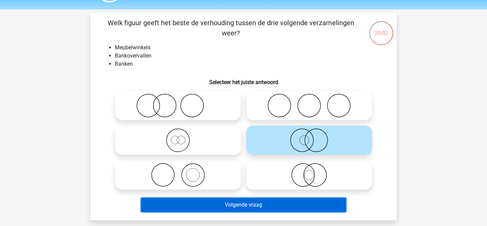
click at [262, 206] on button "Volgende vraag" at bounding box center [244, 204] width 206 height 14
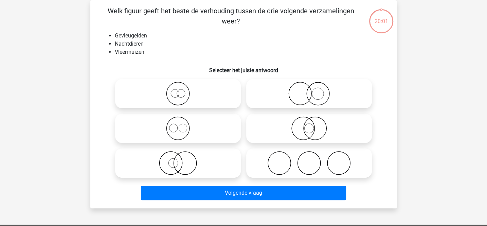
scroll to position [31, 0]
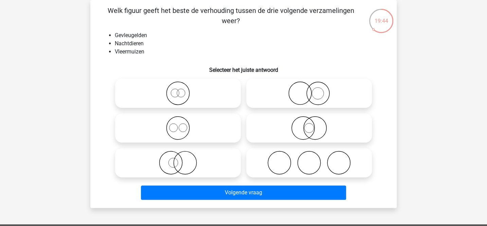
click at [212, 167] on icon at bounding box center [178, 162] width 120 height 24
click at [182, 159] on input "radio" at bounding box center [180, 157] width 4 height 4
radio input "true"
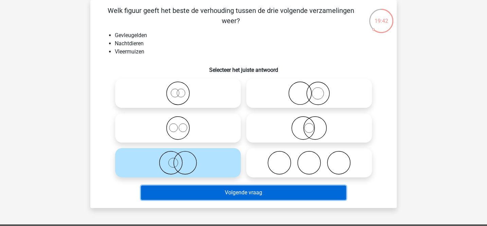
click at [220, 192] on button "Volgende vraag" at bounding box center [244, 192] width 206 height 14
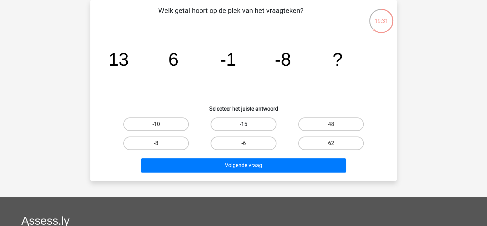
click at [263, 124] on label "-15" at bounding box center [244, 124] width 66 height 14
click at [248, 124] on input "-15" at bounding box center [246, 126] width 4 height 4
radio input "true"
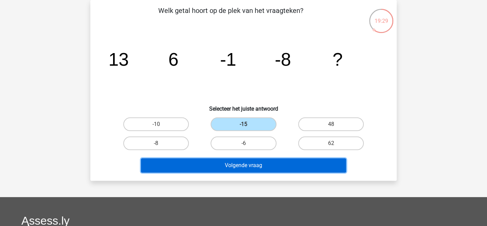
click at [261, 166] on button "Volgende vraag" at bounding box center [244, 165] width 206 height 14
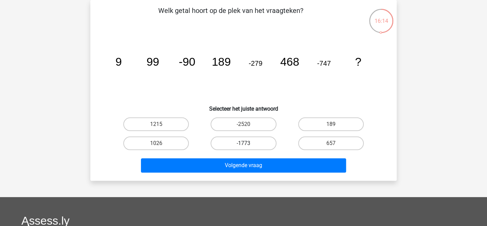
click at [259, 144] on label "-1773" at bounding box center [244, 143] width 66 height 14
click at [248, 144] on input "-1773" at bounding box center [246, 145] width 4 height 4
radio input "true"
click at [179, 138] on label "1026" at bounding box center [156, 143] width 66 height 14
click at [161, 143] on input "1026" at bounding box center [158, 145] width 4 height 4
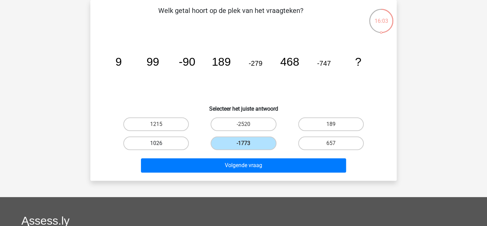
radio input "true"
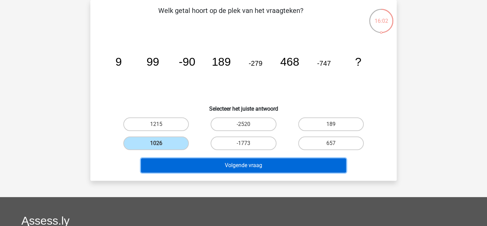
click at [212, 166] on button "Volgende vraag" at bounding box center [244, 165] width 206 height 14
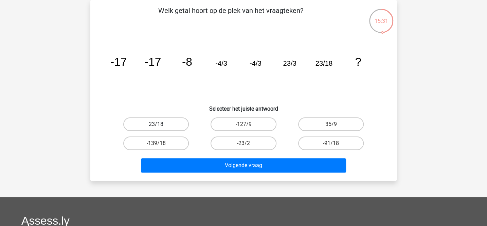
click at [175, 123] on label "23/18" at bounding box center [156, 124] width 66 height 14
click at [161, 124] on input "23/18" at bounding box center [158, 126] width 4 height 4
radio input "true"
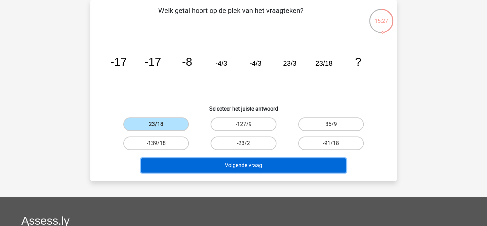
click at [274, 166] on button "Volgende vraag" at bounding box center [244, 165] width 206 height 14
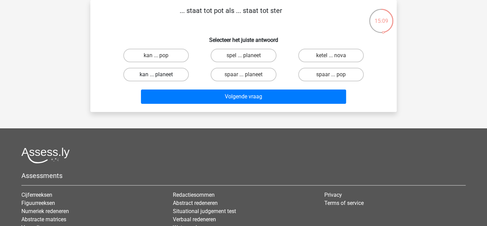
click at [172, 77] on label "kan ... planeet" at bounding box center [156, 75] width 66 height 14
click at [161, 77] on input "kan ... planeet" at bounding box center [158, 76] width 4 height 4
radio input "true"
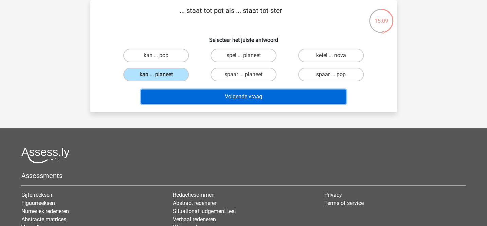
click at [194, 98] on button "Volgende vraag" at bounding box center [244, 96] width 206 height 14
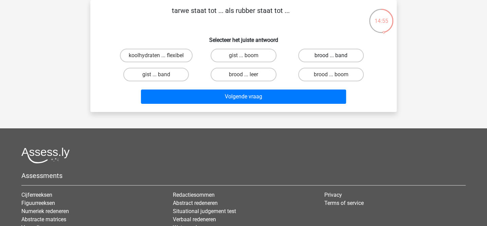
click at [330, 59] on label "brood ... band" at bounding box center [331, 56] width 66 height 14
click at [331, 59] on input "brood ... band" at bounding box center [333, 57] width 4 height 4
radio input "true"
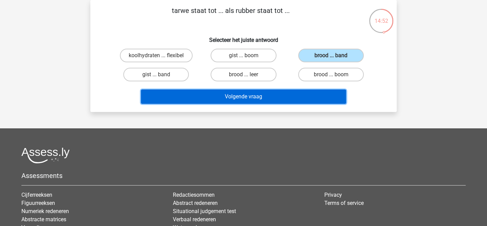
click at [293, 101] on button "Volgende vraag" at bounding box center [244, 96] width 206 height 14
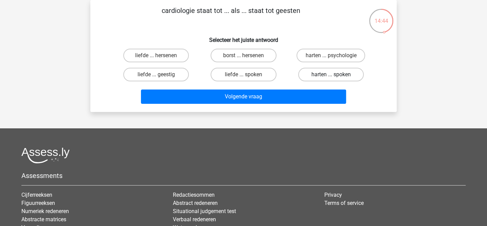
click at [324, 75] on label "harten ... spoken" at bounding box center [331, 75] width 66 height 14
click at [331, 75] on input "harten ... spoken" at bounding box center [333, 76] width 4 height 4
radio input "true"
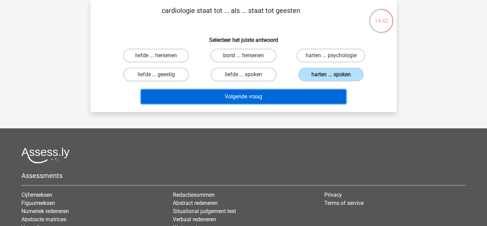
click at [307, 92] on button "Volgende vraag" at bounding box center [244, 96] width 206 height 14
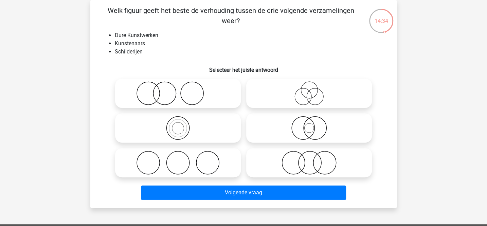
click at [220, 94] on icon at bounding box center [178, 93] width 120 height 24
click at [182, 90] on input "radio" at bounding box center [180, 87] width 4 height 4
radio input "true"
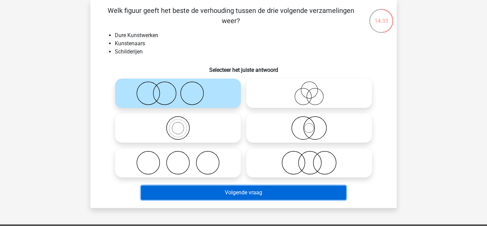
click at [267, 192] on button "Volgende vraag" at bounding box center [244, 192] width 206 height 14
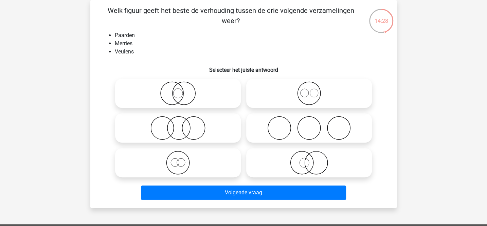
click at [276, 127] on icon at bounding box center [309, 128] width 120 height 24
click at [309, 124] on input "radio" at bounding box center [311, 122] width 4 height 4
radio input "true"
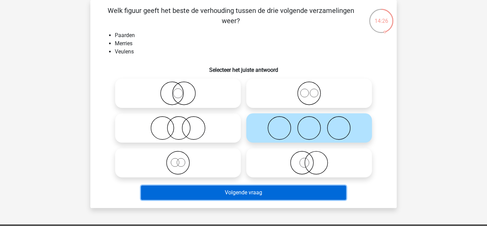
click at [239, 191] on button "Volgende vraag" at bounding box center [244, 192] width 206 height 14
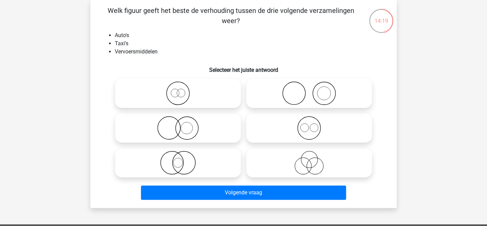
click at [303, 131] on icon at bounding box center [309, 128] width 120 height 24
click at [309, 124] on input "radio" at bounding box center [311, 122] width 4 height 4
radio input "true"
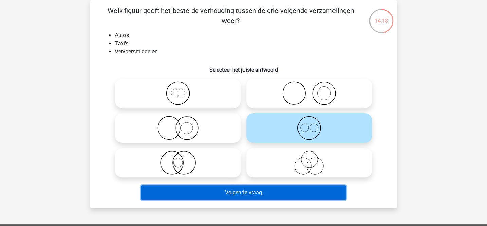
click at [250, 197] on button "Volgende vraag" at bounding box center [244, 192] width 206 height 14
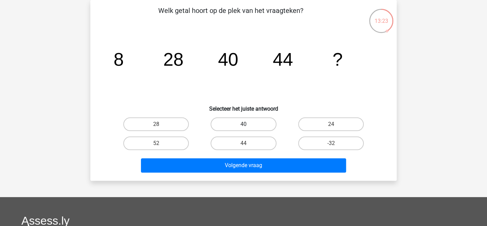
click at [262, 121] on label "40" at bounding box center [244, 124] width 66 height 14
click at [248, 124] on input "40" at bounding box center [246, 126] width 4 height 4
radio input "true"
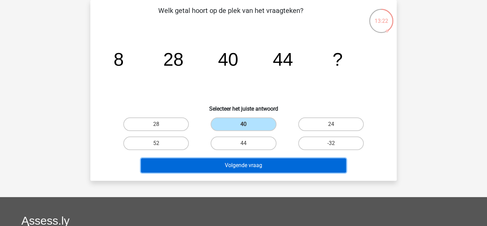
click at [265, 164] on button "Volgende vraag" at bounding box center [244, 165] width 206 height 14
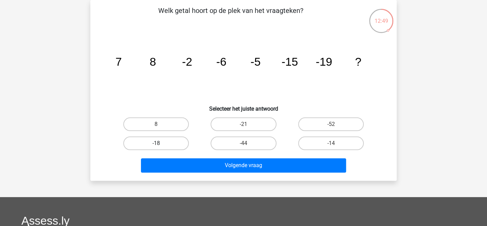
drag, startPoint x: 179, startPoint y: 152, endPoint x: 179, endPoint y: 146, distance: 5.1
click at [179, 146] on div "-18" at bounding box center [155, 143] width 87 height 19
click at [179, 146] on label "-18" at bounding box center [156, 143] width 66 height 14
click at [161, 146] on input "-18" at bounding box center [158, 145] width 4 height 4
radio input "true"
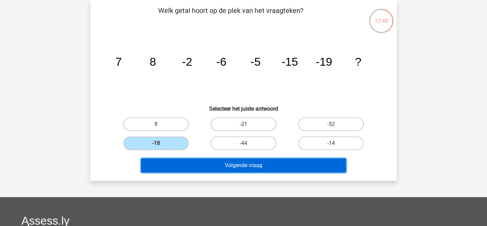
click at [190, 165] on button "Volgende vraag" at bounding box center [244, 165] width 206 height 14
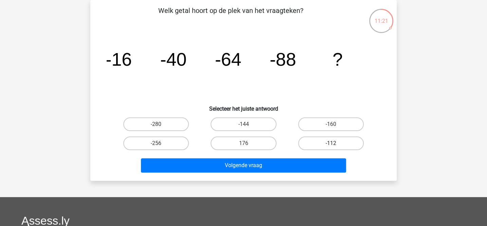
click at [323, 146] on label "-112" at bounding box center [331, 143] width 66 height 14
click at [331, 146] on input "-112" at bounding box center [333, 145] width 4 height 4
radio input "true"
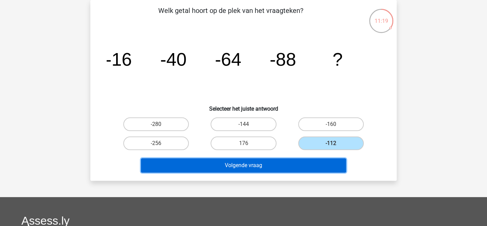
click at [287, 168] on button "Volgende vraag" at bounding box center [244, 165] width 206 height 14
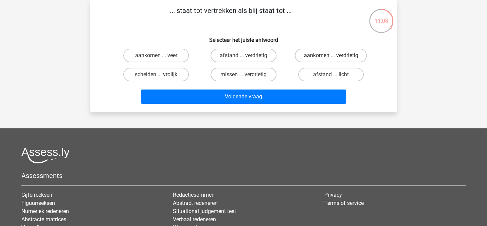
click at [317, 57] on label "aankomen ... verdrietig" at bounding box center [331, 56] width 72 height 14
click at [331, 57] on input "aankomen ... verdrietig" at bounding box center [333, 57] width 4 height 4
radio input "true"
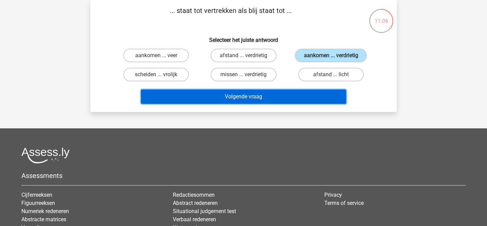
click at [285, 99] on button "Volgende vraag" at bounding box center [244, 96] width 206 height 14
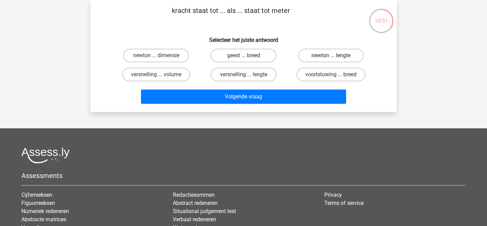
click at [317, 53] on label "newton ... lengte" at bounding box center [331, 56] width 66 height 14
click at [331, 55] on input "newton ... lengte" at bounding box center [333, 57] width 4 height 4
radio input "true"
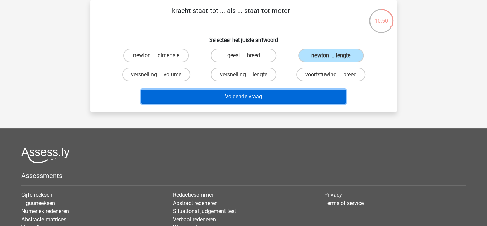
click at [284, 96] on button "Volgende vraag" at bounding box center [244, 96] width 206 height 14
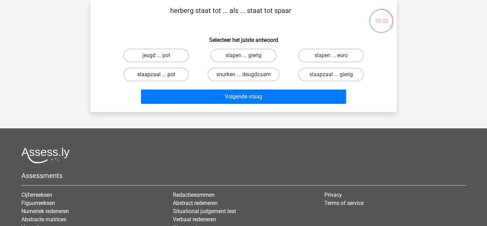
click at [177, 70] on label "slaapzaal ... pot" at bounding box center [156, 75] width 66 height 14
click at [161, 74] on input "slaapzaal ... pot" at bounding box center [158, 76] width 4 height 4
radio input "true"
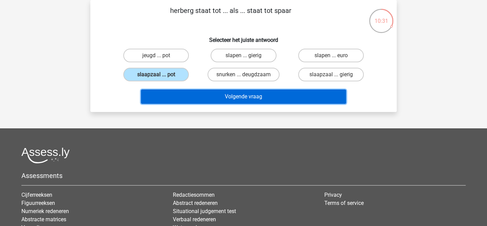
click at [219, 96] on button "Volgende vraag" at bounding box center [244, 96] width 206 height 14
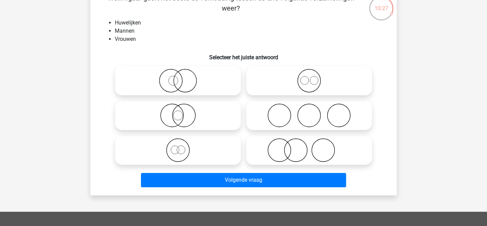
scroll to position [46, 0]
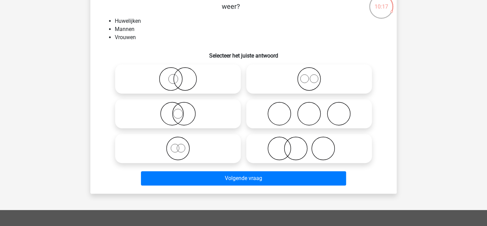
click at [181, 145] on input "radio" at bounding box center [180, 142] width 4 height 4
radio input "true"
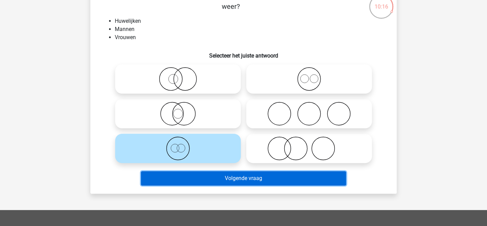
click at [202, 174] on button "Volgende vraag" at bounding box center [244, 178] width 206 height 14
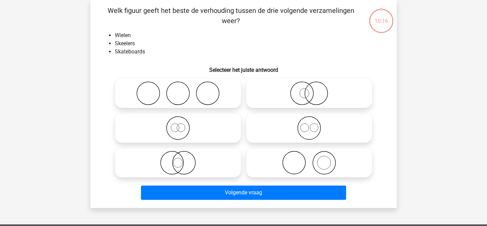
scroll to position [31, 0]
click at [283, 153] on icon at bounding box center [309, 162] width 120 height 24
click at [309, 155] on input "radio" at bounding box center [311, 157] width 4 height 4
radio input "true"
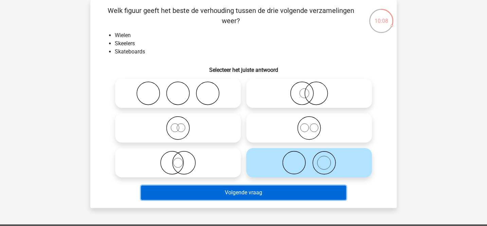
click at [271, 194] on button "Volgende vraag" at bounding box center [244, 192] width 206 height 14
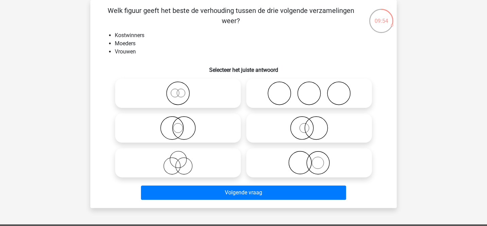
click at [298, 161] on icon at bounding box center [309, 162] width 120 height 24
click at [309, 159] on input "radio" at bounding box center [311, 157] width 4 height 4
radio input "true"
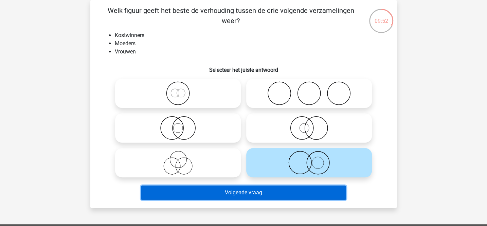
click at [282, 193] on button "Volgende vraag" at bounding box center [244, 192] width 206 height 14
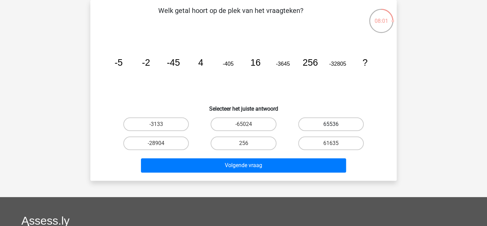
click at [315, 122] on label "65536" at bounding box center [331, 124] width 66 height 14
click at [331, 124] on input "65536" at bounding box center [333, 126] width 4 height 4
radio input "true"
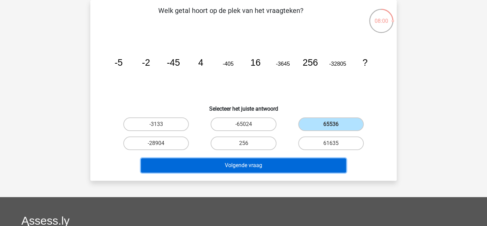
click at [268, 163] on button "Volgende vraag" at bounding box center [244, 165] width 206 height 14
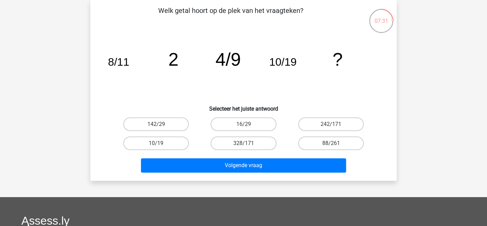
click at [214, 86] on icon "image/svg+xml 8/11 2 4/9 10/19 ?" at bounding box center [244, 65] width 274 height 69
click at [266, 122] on label "16/29" at bounding box center [244, 124] width 66 height 14
click at [248, 124] on input "16/29" at bounding box center [246, 126] width 4 height 4
radio input "true"
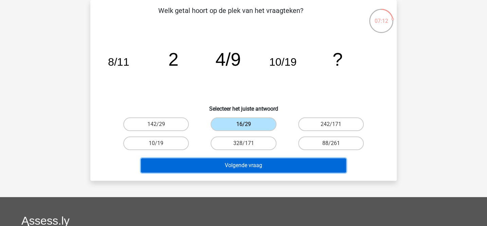
click at [278, 167] on button "Volgende vraag" at bounding box center [244, 165] width 206 height 14
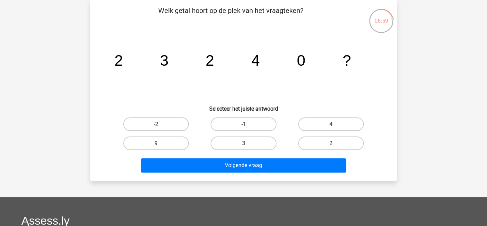
click at [258, 141] on label "3" at bounding box center [244, 143] width 66 height 14
click at [248, 143] on input "3" at bounding box center [246, 145] width 4 height 4
radio input "true"
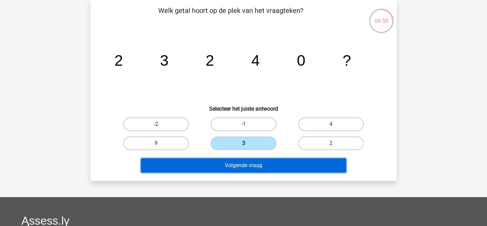
click at [257, 164] on button "Volgende vraag" at bounding box center [244, 165] width 206 height 14
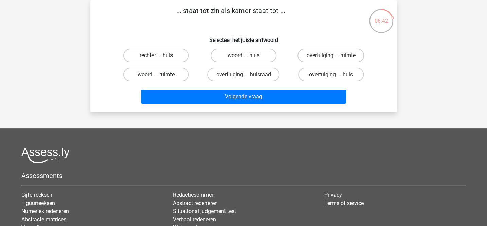
click at [178, 74] on label "woord ... ruimte" at bounding box center [156, 75] width 66 height 14
click at [161, 74] on input "woord ... ruimte" at bounding box center [158, 76] width 4 height 4
radio input "true"
click at [250, 53] on label "woord ... huis" at bounding box center [244, 56] width 66 height 14
click at [248, 55] on input "woord ... huis" at bounding box center [246, 57] width 4 height 4
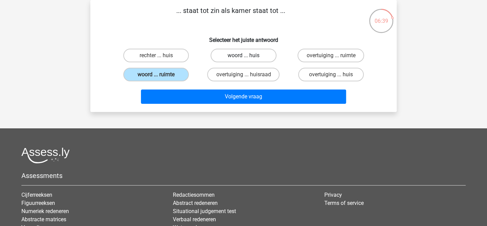
radio input "true"
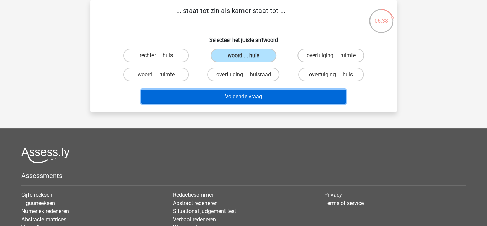
click at [247, 96] on button "Volgende vraag" at bounding box center [244, 96] width 206 height 14
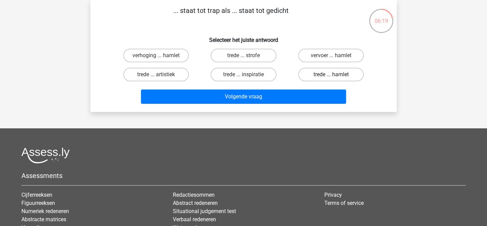
click at [305, 74] on label "trede ... hamlet" at bounding box center [331, 75] width 66 height 14
click at [331, 74] on input "trede ... hamlet" at bounding box center [333, 76] width 4 height 4
radio input "true"
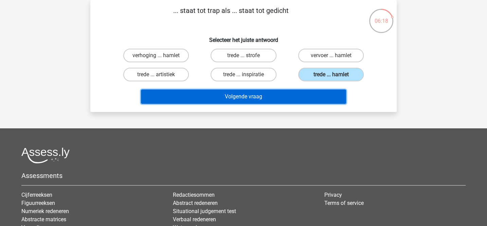
click at [268, 90] on button "Volgende vraag" at bounding box center [244, 96] width 206 height 14
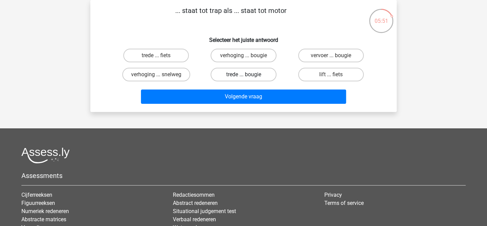
click at [236, 79] on label "trede ... bougie" at bounding box center [244, 75] width 66 height 14
click at [244, 79] on input "trede ... bougie" at bounding box center [246, 76] width 4 height 4
radio input "true"
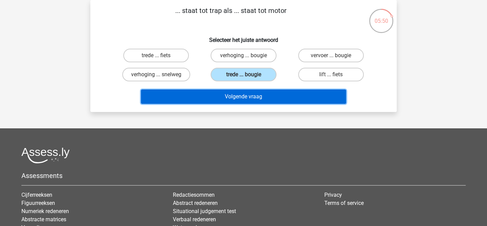
click at [238, 95] on button "Volgende vraag" at bounding box center [244, 96] width 206 height 14
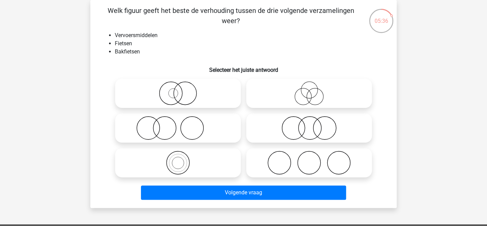
click at [206, 102] on icon at bounding box center [178, 93] width 120 height 24
click at [182, 90] on input "radio" at bounding box center [180, 87] width 4 height 4
radio input "true"
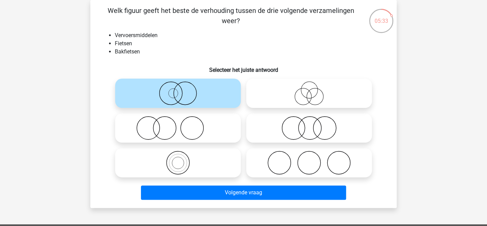
click at [209, 160] on icon at bounding box center [178, 162] width 120 height 24
click at [182, 159] on input "radio" at bounding box center [180, 157] width 4 height 4
radio input "true"
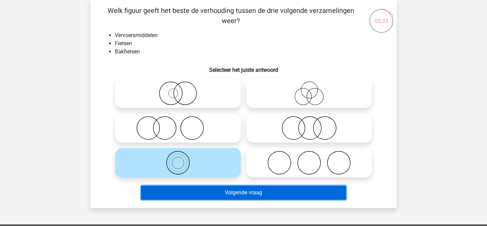
click at [214, 193] on button "Volgende vraag" at bounding box center [244, 192] width 206 height 14
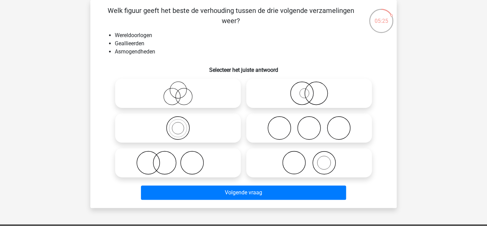
click at [206, 155] on icon at bounding box center [178, 162] width 120 height 24
click at [182, 155] on input "radio" at bounding box center [180, 157] width 4 height 4
radio input "true"
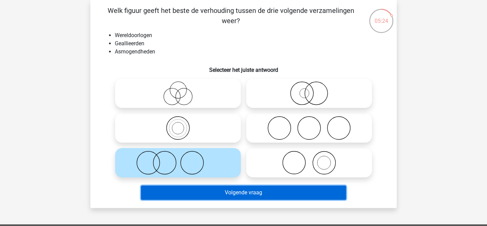
click at [220, 191] on button "Volgende vraag" at bounding box center [244, 192] width 206 height 14
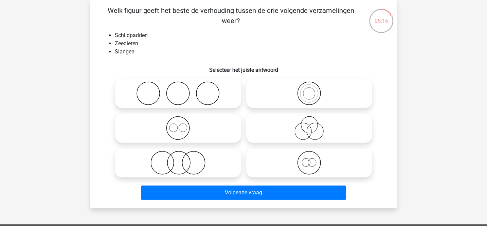
click at [217, 92] on icon at bounding box center [178, 93] width 120 height 24
click at [182, 90] on input "radio" at bounding box center [180, 87] width 4 height 4
radio input "true"
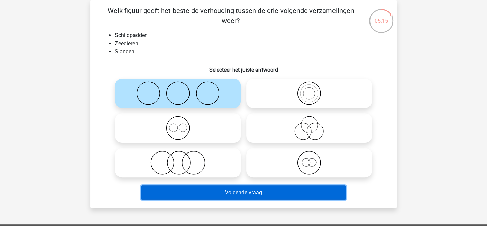
click at [246, 198] on button "Volgende vraag" at bounding box center [244, 192] width 206 height 14
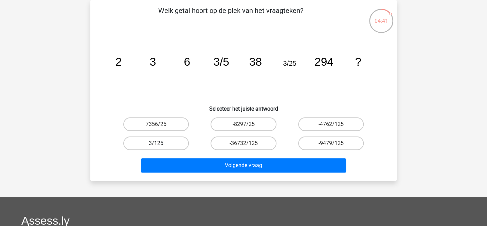
click at [170, 141] on label "3/125" at bounding box center [156, 143] width 66 height 14
click at [161, 143] on input "3/125" at bounding box center [158, 145] width 4 height 4
radio input "true"
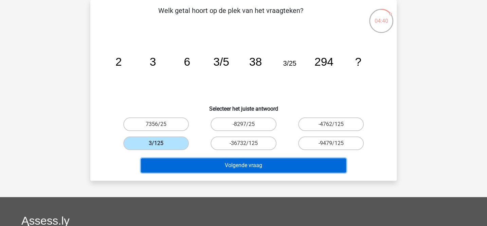
click at [215, 162] on button "Volgende vraag" at bounding box center [244, 165] width 206 height 14
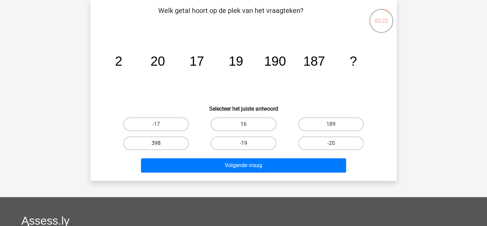
click at [169, 142] on label "398" at bounding box center [156, 143] width 66 height 14
click at [161, 143] on input "398" at bounding box center [158, 145] width 4 height 4
radio input "true"
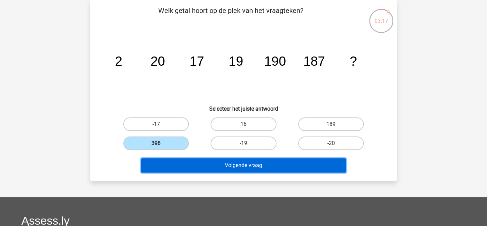
click at [214, 166] on button "Volgende vraag" at bounding box center [244, 165] width 206 height 14
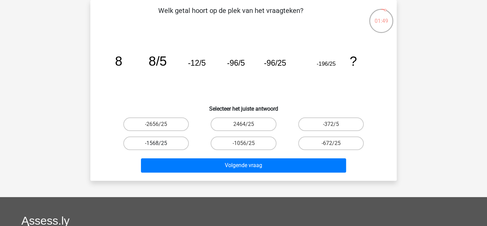
click at [180, 140] on label "-1568/25" at bounding box center [156, 143] width 66 height 14
click at [161, 143] on input "-1568/25" at bounding box center [158, 145] width 4 height 4
radio input "true"
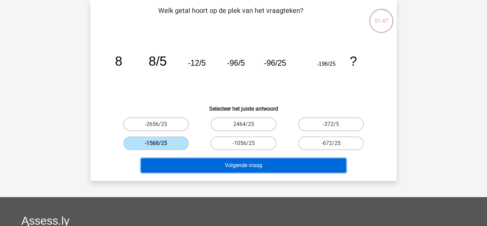
click at [196, 160] on button "Volgende vraag" at bounding box center [244, 165] width 206 height 14
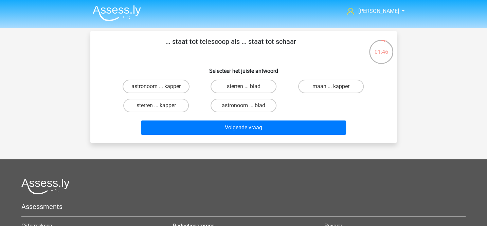
scroll to position [0, 0]
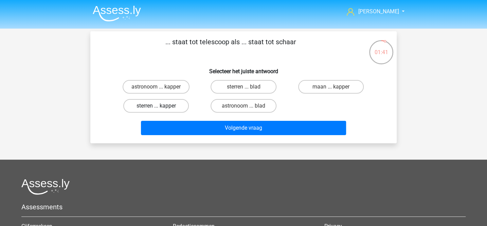
click at [178, 103] on label "sterren ... kapper" at bounding box center [156, 106] width 66 height 14
click at [161, 106] on input "sterren ... kapper" at bounding box center [158, 108] width 4 height 4
radio input "true"
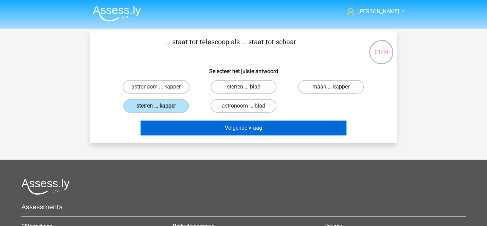
click at [189, 125] on button "Volgende vraag" at bounding box center [244, 128] width 206 height 14
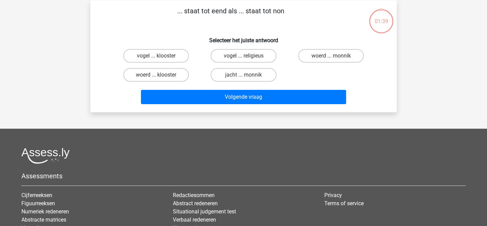
scroll to position [31, 0]
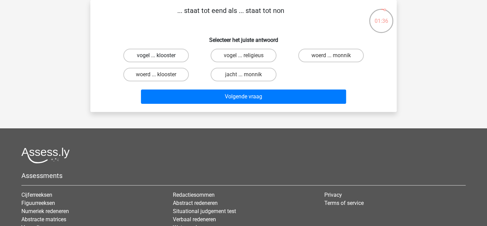
click at [181, 56] on label "vogel ... klooster" at bounding box center [156, 56] width 66 height 14
click at [161, 56] on input "vogel ... klooster" at bounding box center [158, 57] width 4 height 4
radio input "true"
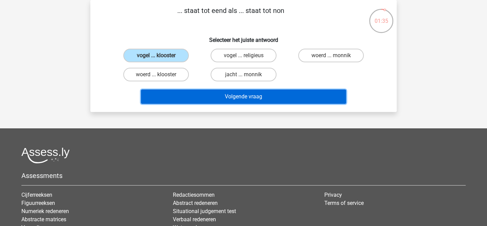
click at [196, 95] on button "Volgende vraag" at bounding box center [244, 96] width 206 height 14
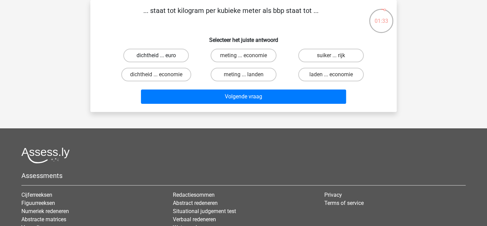
click at [182, 56] on label "dichtheid ... euro" at bounding box center [156, 56] width 66 height 14
click at [161, 56] on input "dichtheid ... euro" at bounding box center [158, 57] width 4 height 4
radio input "true"
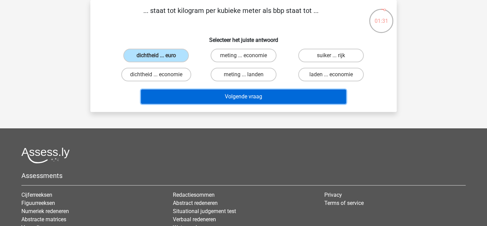
click at [203, 94] on button "Volgende vraag" at bounding box center [244, 96] width 206 height 14
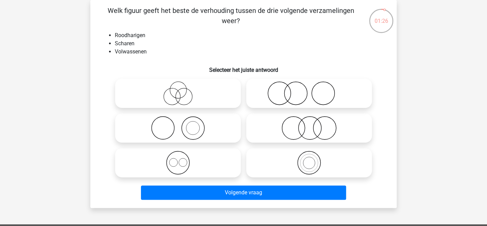
click at [225, 129] on icon at bounding box center [178, 128] width 120 height 24
click at [182, 124] on input "radio" at bounding box center [180, 122] width 4 height 4
radio input "true"
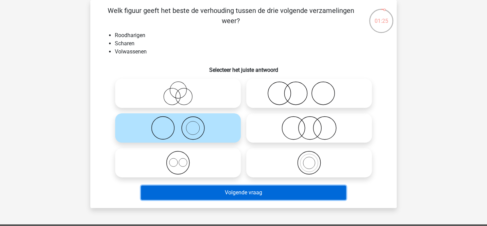
click at [228, 191] on button "Volgende vraag" at bounding box center [244, 192] width 206 height 14
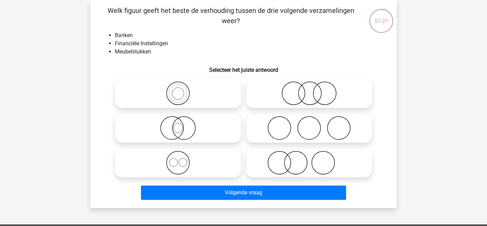
click at [266, 129] on icon at bounding box center [309, 128] width 120 height 24
click at [309, 124] on input "radio" at bounding box center [311, 122] width 4 height 4
radio input "true"
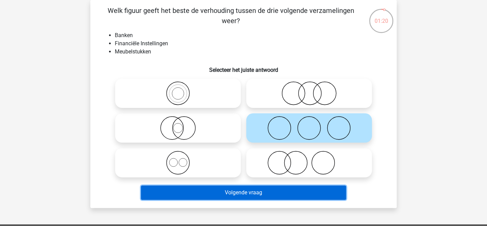
click at [243, 192] on button "Volgende vraag" at bounding box center [244, 192] width 206 height 14
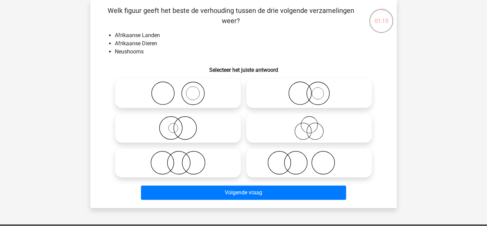
click at [310, 92] on icon at bounding box center [309, 93] width 120 height 24
click at [310, 90] on input "radio" at bounding box center [311, 87] width 4 height 4
radio input "true"
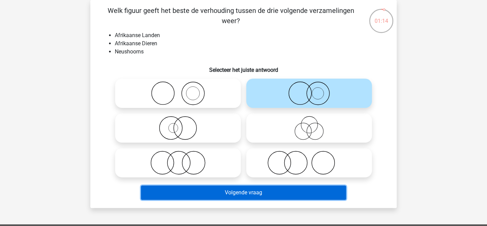
click at [269, 189] on button "Volgende vraag" at bounding box center [244, 192] width 206 height 14
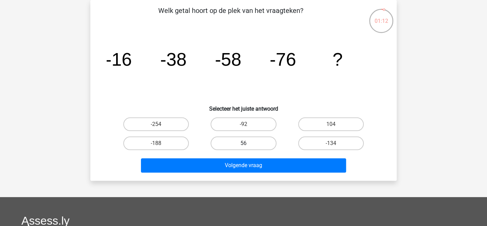
click at [260, 145] on label "56" at bounding box center [244, 143] width 66 height 14
click at [248, 145] on input "56" at bounding box center [246, 145] width 4 height 4
radio input "true"
click at [259, 121] on label "-92" at bounding box center [244, 124] width 66 height 14
click at [248, 124] on input "-92" at bounding box center [246, 126] width 4 height 4
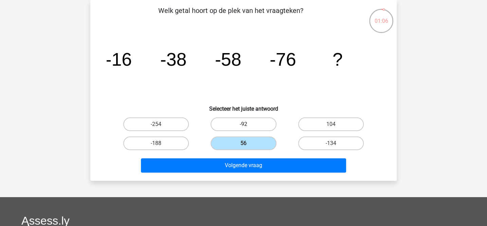
radio input "true"
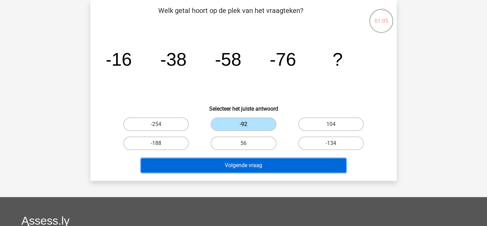
click at [260, 160] on button "Volgende vraag" at bounding box center [244, 165] width 206 height 14
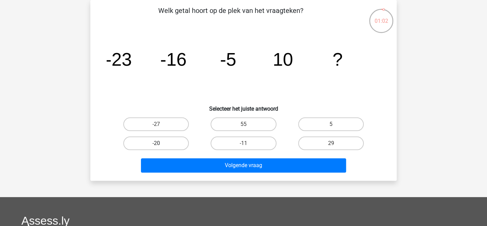
click at [180, 142] on label "-20" at bounding box center [156, 143] width 66 height 14
click at [161, 143] on input "-20" at bounding box center [158, 145] width 4 height 4
radio input "true"
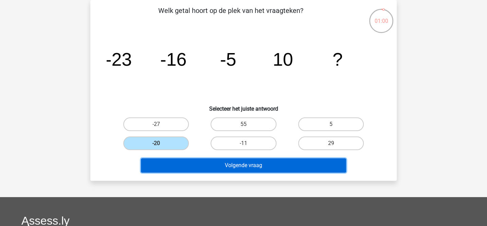
click at [200, 168] on button "Volgende vraag" at bounding box center [244, 165] width 206 height 14
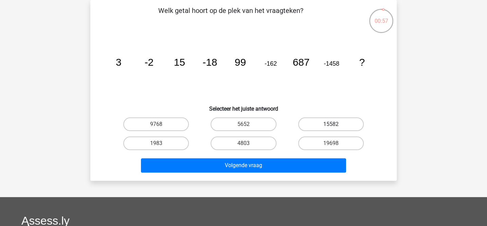
click at [314, 127] on label "15582" at bounding box center [331, 124] width 66 height 14
click at [331, 127] on input "15582" at bounding box center [333, 126] width 4 height 4
radio input "true"
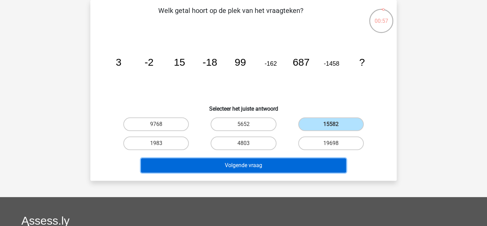
click at [272, 161] on button "Volgende vraag" at bounding box center [244, 165] width 206 height 14
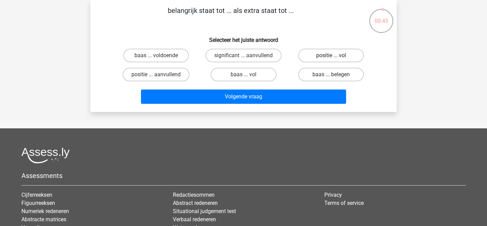
click at [312, 56] on label "positie ... vol" at bounding box center [331, 56] width 66 height 14
click at [331, 56] on input "positie ... vol" at bounding box center [333, 57] width 4 height 4
radio input "true"
click at [181, 76] on label "positie ... aanvullend" at bounding box center [156, 75] width 67 height 14
click at [161, 76] on input "positie ... aanvullend" at bounding box center [158, 76] width 4 height 4
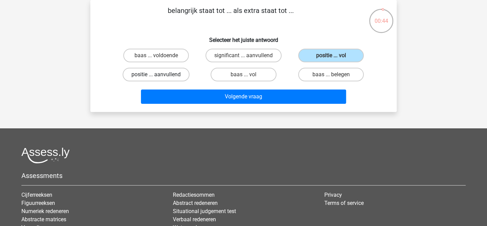
radio input "true"
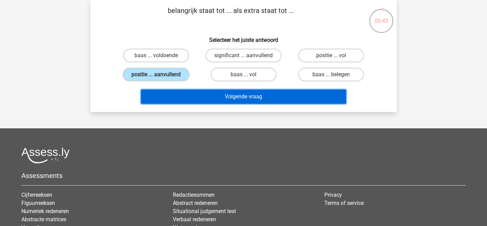
click at [199, 95] on button "Volgende vraag" at bounding box center [244, 96] width 206 height 14
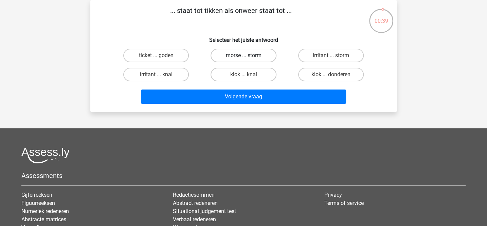
click at [237, 58] on label "morse ... storm" at bounding box center [244, 56] width 66 height 14
click at [244, 58] on input "morse ... storm" at bounding box center [246, 57] width 4 height 4
radio input "true"
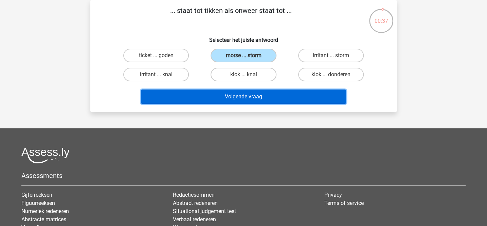
click at [234, 93] on button "Volgende vraag" at bounding box center [244, 96] width 206 height 14
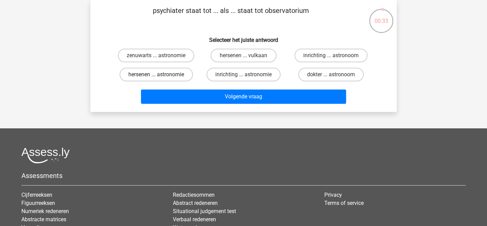
click at [182, 75] on label "hersenen ... astronomie" at bounding box center [156, 75] width 73 height 14
click at [161, 75] on input "hersenen ... astronomie" at bounding box center [158, 76] width 4 height 4
radio input "true"
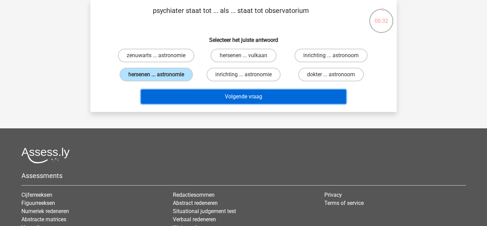
click at [200, 95] on button "Volgende vraag" at bounding box center [244, 96] width 206 height 14
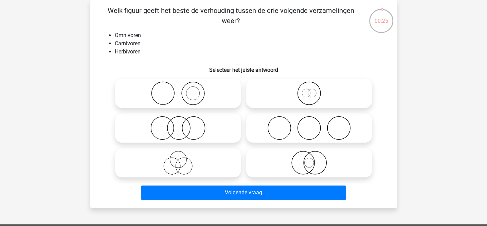
click at [211, 159] on icon at bounding box center [178, 162] width 120 height 24
click at [182, 159] on input "radio" at bounding box center [180, 157] width 4 height 4
radio input "true"
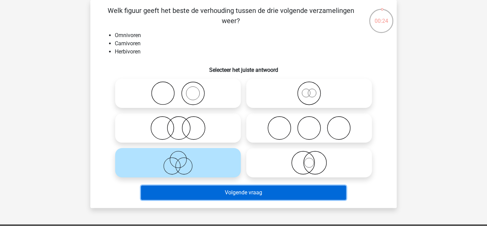
click at [207, 191] on button "Volgende vraag" at bounding box center [244, 192] width 206 height 14
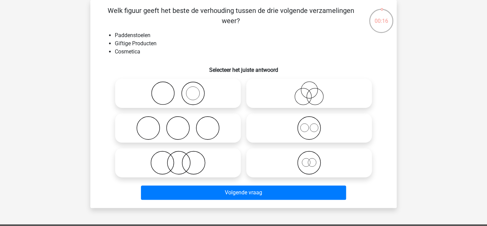
click at [291, 99] on icon at bounding box center [309, 93] width 120 height 24
click at [309, 90] on input "radio" at bounding box center [311, 87] width 4 height 4
radio input "true"
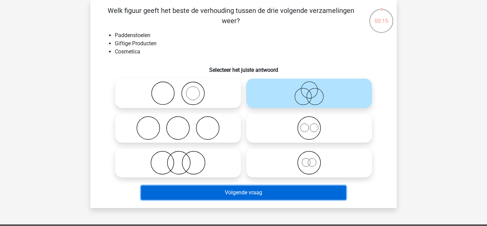
click at [242, 195] on button "Volgende vraag" at bounding box center [244, 192] width 206 height 14
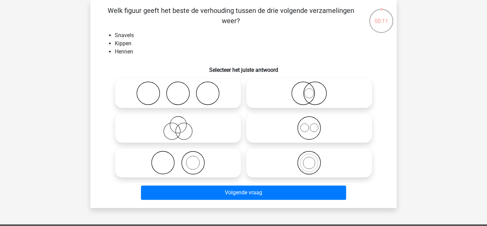
click at [284, 101] on icon at bounding box center [309, 93] width 120 height 24
click at [309, 90] on input "radio" at bounding box center [311, 87] width 4 height 4
radio input "true"
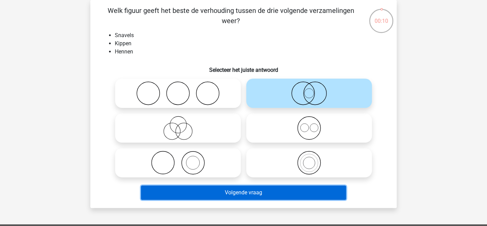
click at [232, 190] on button "Volgende vraag" at bounding box center [244, 192] width 206 height 14
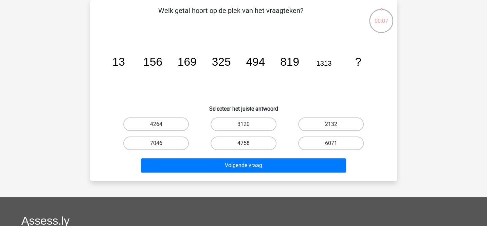
click at [270, 146] on label "4758" at bounding box center [244, 143] width 66 height 14
click at [248, 146] on input "4758" at bounding box center [246, 145] width 4 height 4
radio input "true"
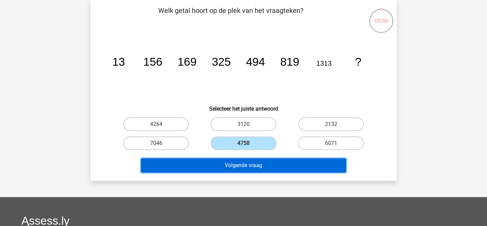
click at [266, 164] on button "Volgende vraag" at bounding box center [244, 165] width 206 height 14
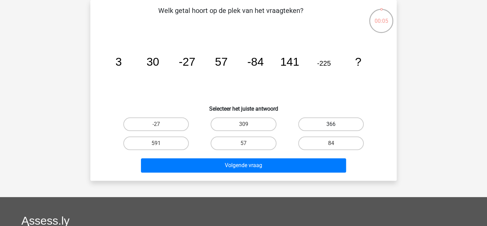
click at [310, 129] on label "366" at bounding box center [331, 124] width 66 height 14
click at [331, 128] on input "366" at bounding box center [333, 126] width 4 height 4
radio input "true"
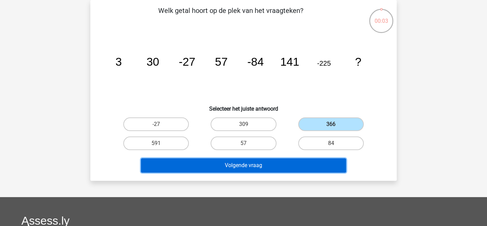
click at [252, 158] on button "Volgende vraag" at bounding box center [244, 165] width 206 height 14
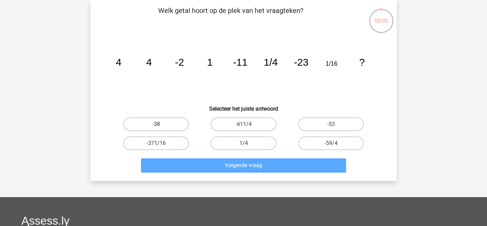
click at [181, 127] on label "-38" at bounding box center [156, 124] width 66 height 14
click at [161, 127] on input "-38" at bounding box center [158, 126] width 4 height 4
radio input "true"
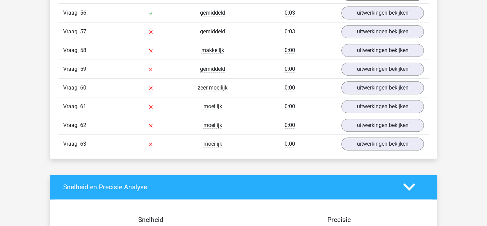
scroll to position [1642, 0]
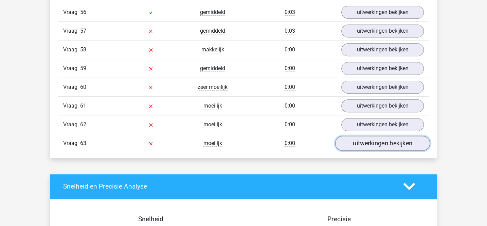
click at [355, 136] on link "uitwerkingen bekijken" at bounding box center [382, 143] width 95 height 15
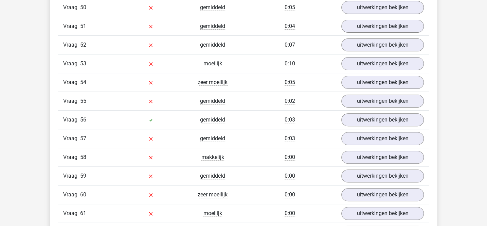
scroll to position [1532, 0]
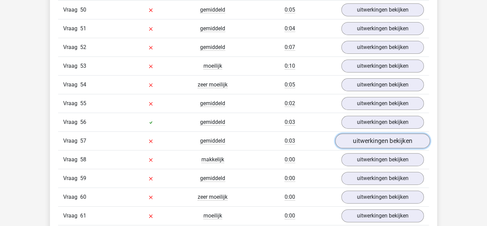
click at [360, 133] on link "uitwerkingen bekijken" at bounding box center [382, 140] width 95 height 15
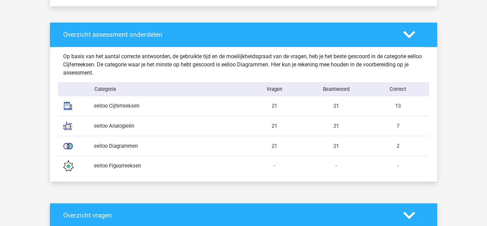
scroll to position [330, 0]
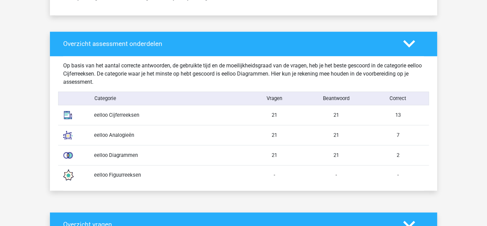
click at [127, 176] on div "eelloo Figuurreeksen" at bounding box center [166, 174] width 155 height 7
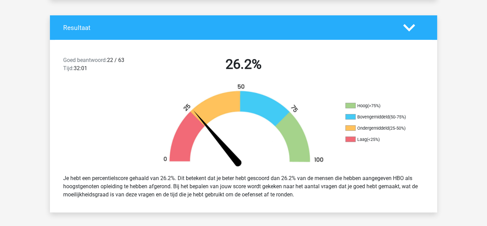
scroll to position [129, 0]
